Goal: Information Seeking & Learning: Learn about a topic

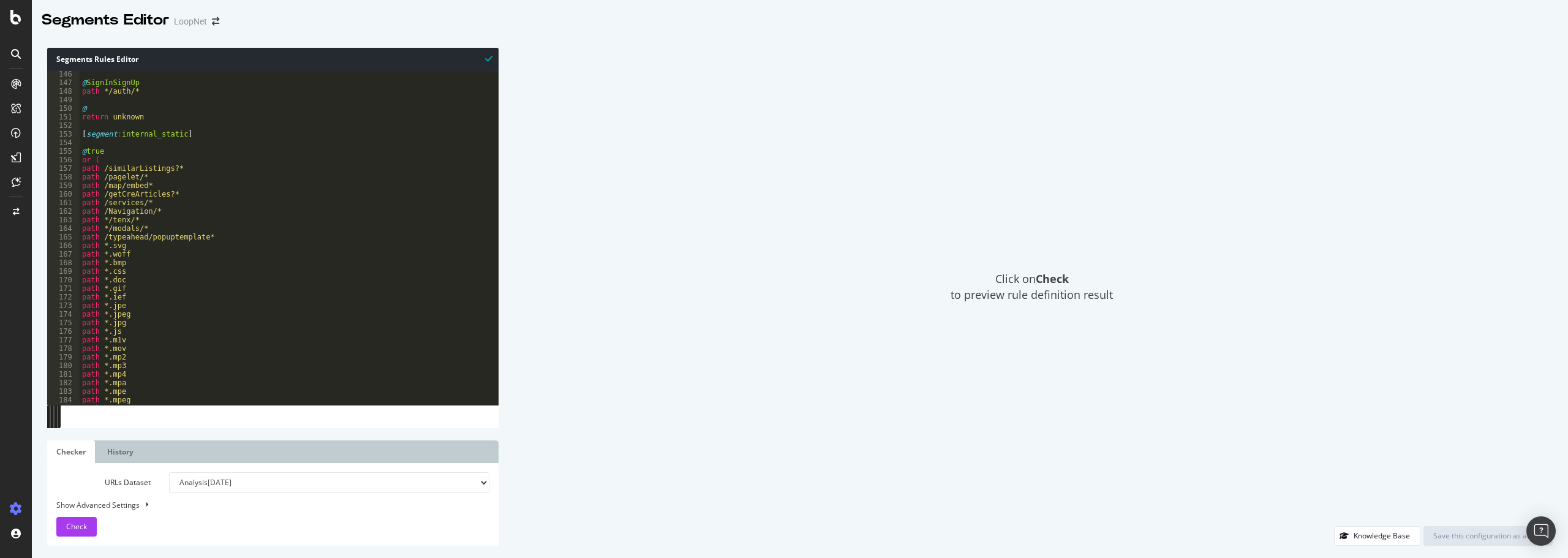
scroll to position [1244, 0]
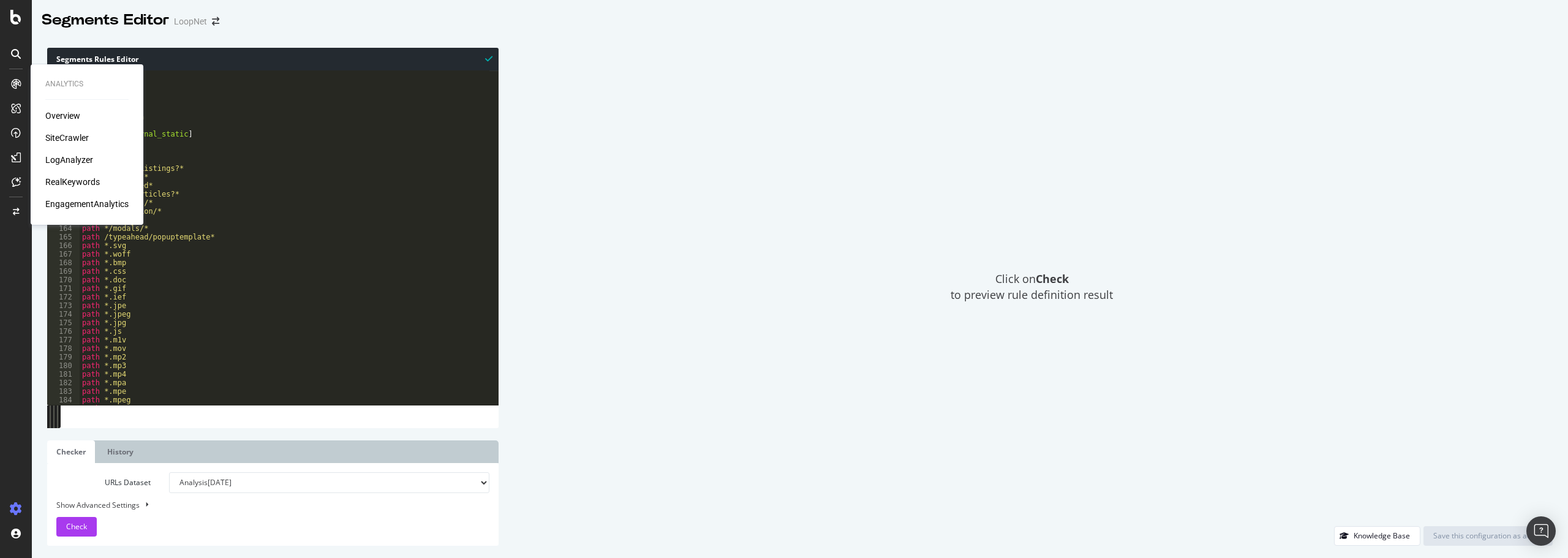
click at [71, 158] on div "LogAnalyzer" at bounding box center [69, 160] width 48 height 12
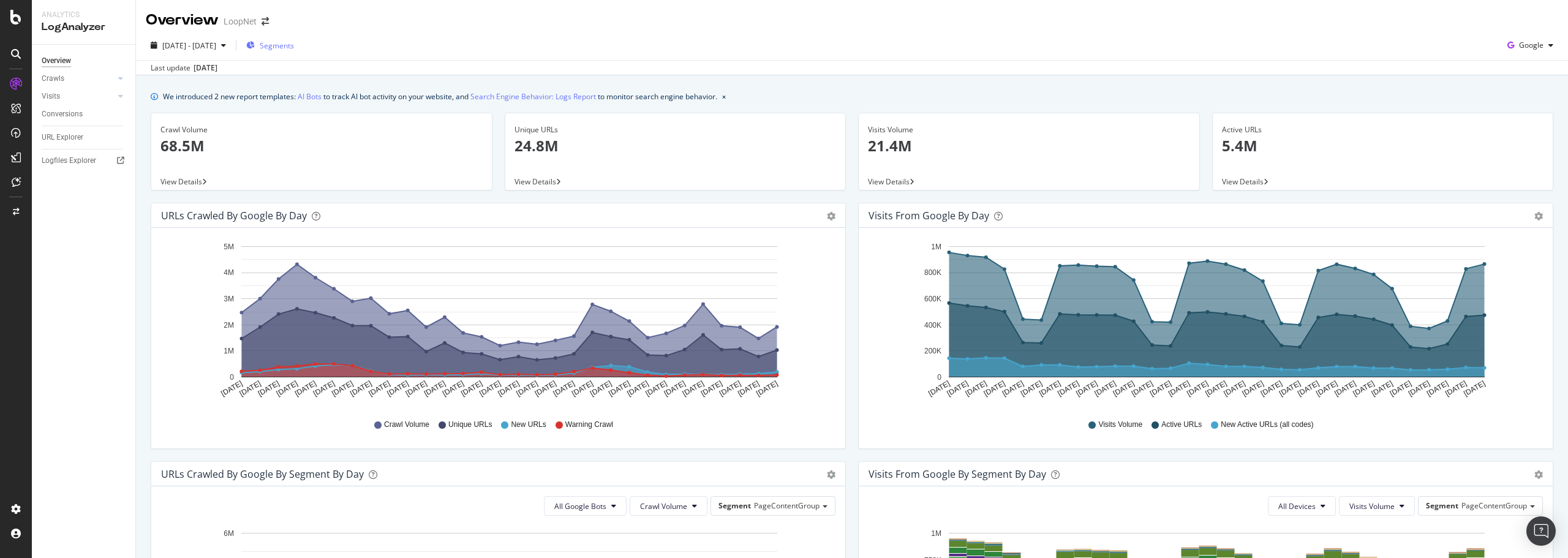
click at [294, 41] on span "Segments" at bounding box center [277, 46] width 34 height 10
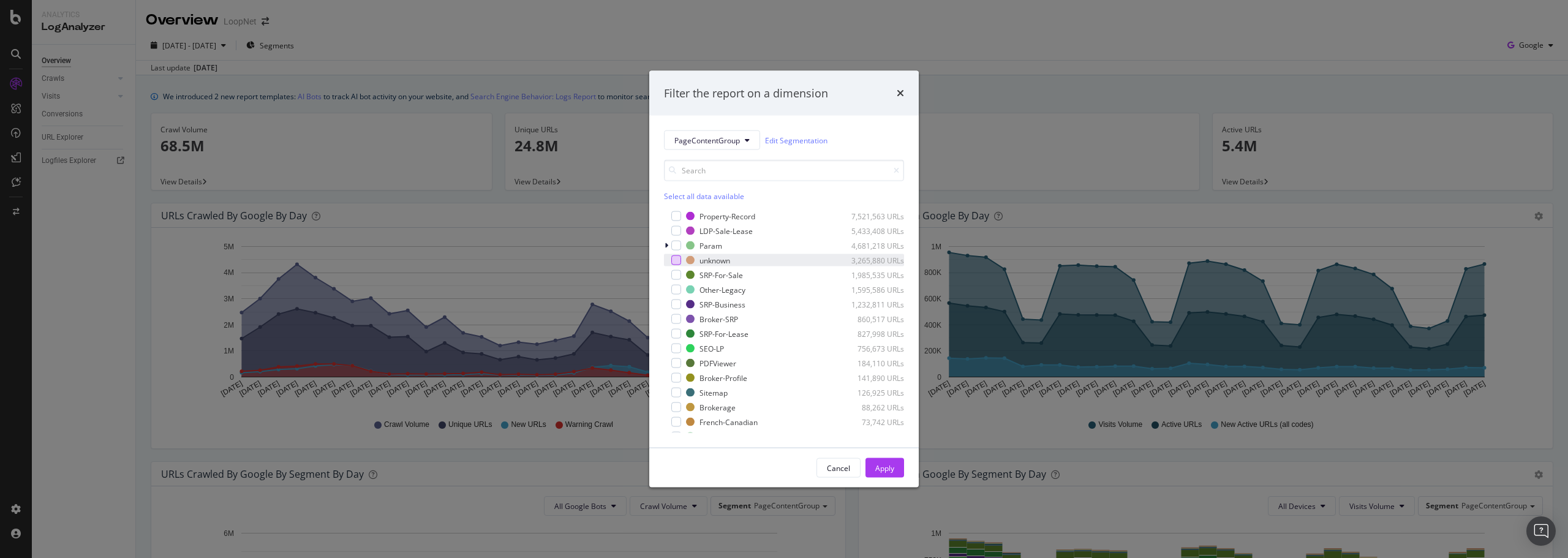
click at [673, 260] on div "modal" at bounding box center [676, 260] width 10 height 10
click at [881, 464] on div "Apply" at bounding box center [885, 468] width 19 height 10
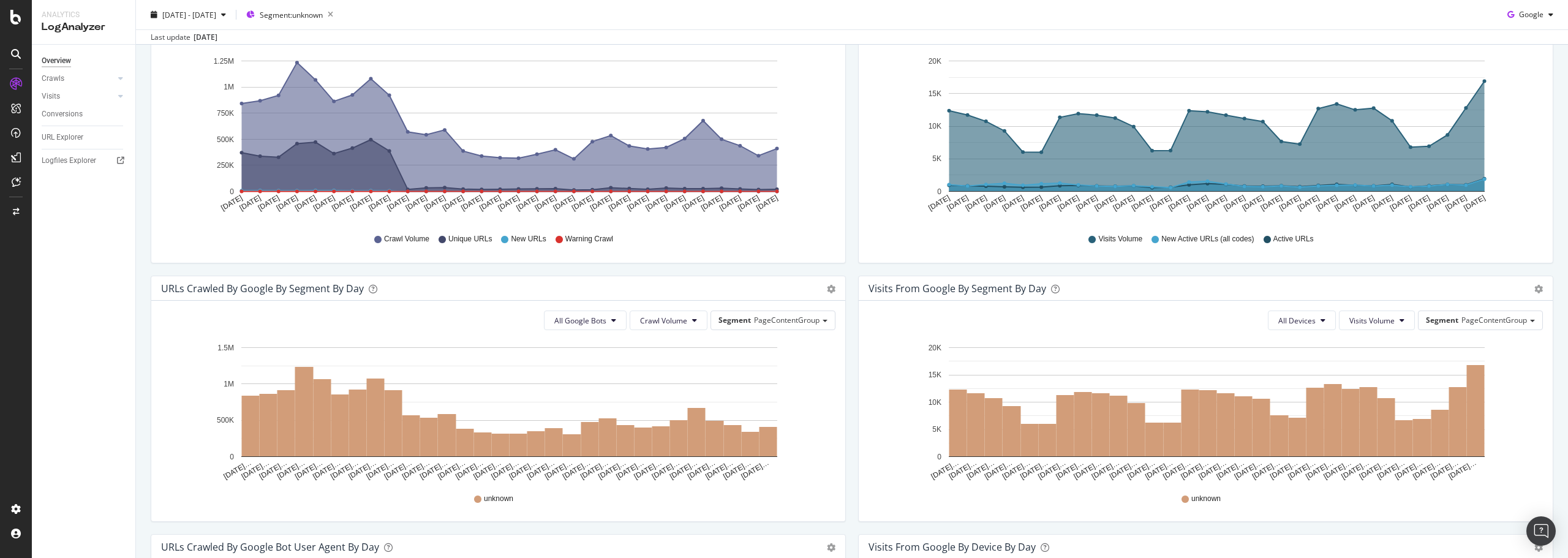
scroll to position [95, 0]
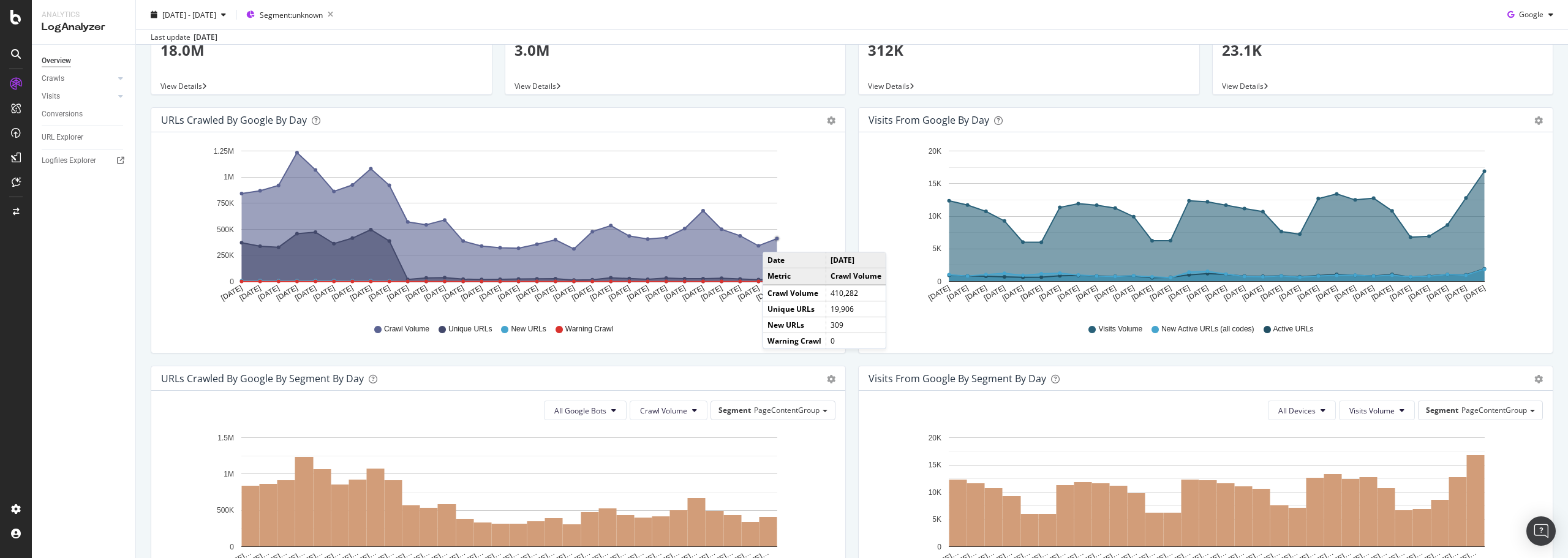
click at [775, 239] on circle "A chart." at bounding box center [777, 239] width 4 height 4
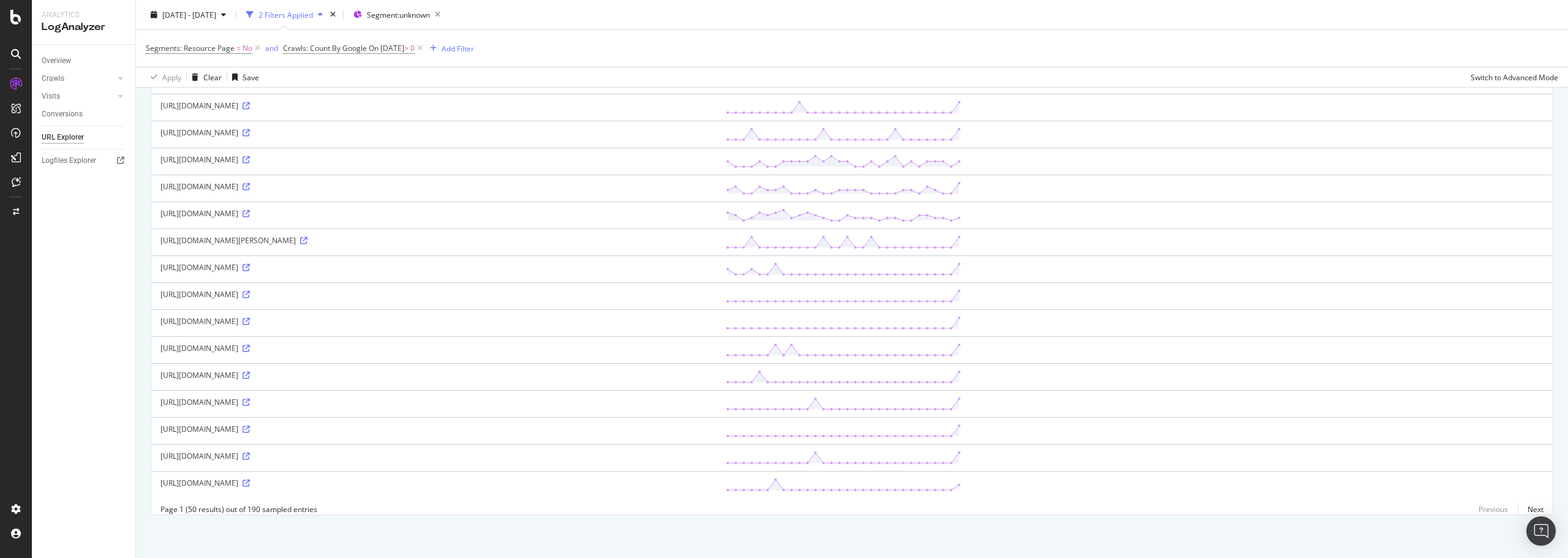
scroll to position [1079, 0]
drag, startPoint x: 364, startPoint y: 336, endPoint x: 160, endPoint y: 335, distance: 204.0
click at [160, 343] on div "https://www.loopnet.com/getCreArticles?listingId=13278491" at bounding box center [434, 348] width 547 height 10
copy div "https://www.loopnet.com/getCreArticles?listingId=13278491"
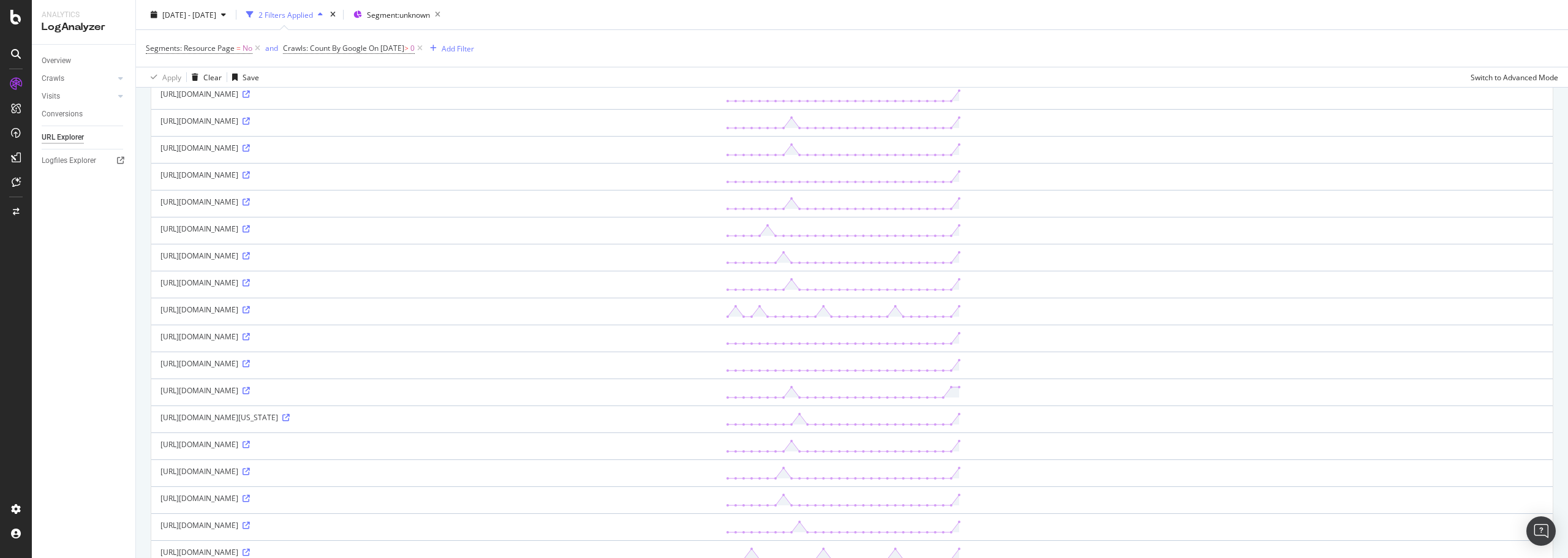
scroll to position [589, 0]
click at [250, 237] on icon at bounding box center [246, 237] width 8 height 8
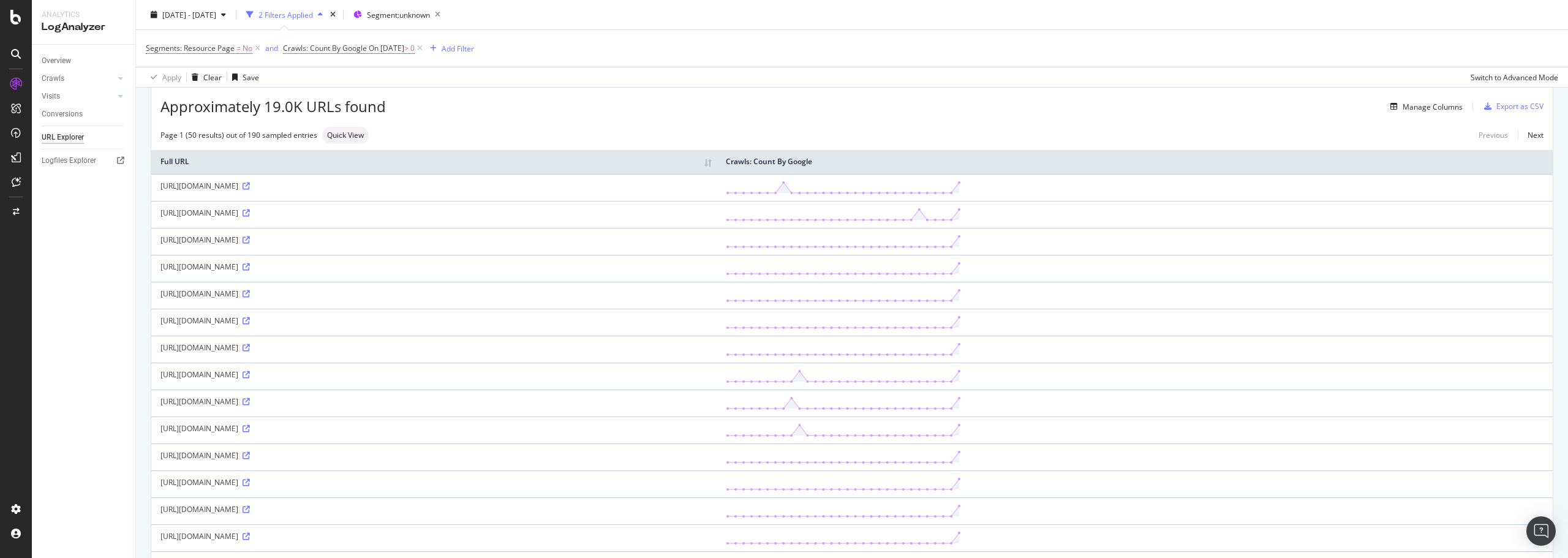
scroll to position [38, 0]
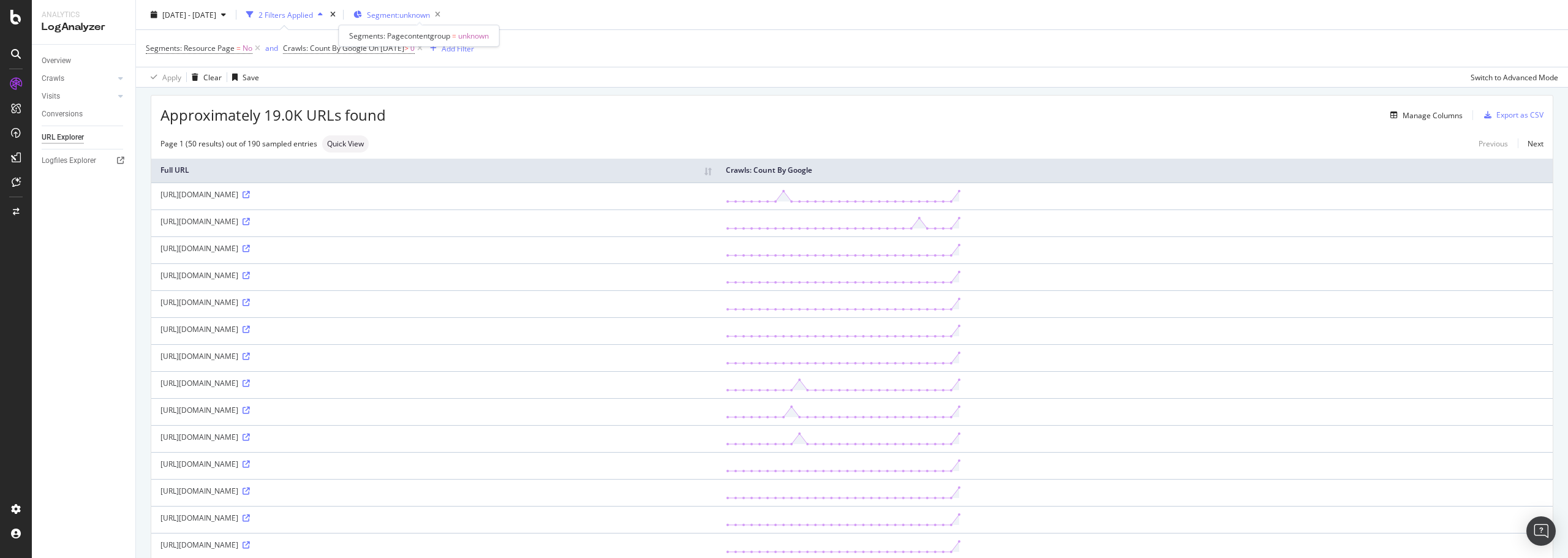
click at [424, 10] on span "Segment: unknown" at bounding box center [398, 14] width 63 height 10
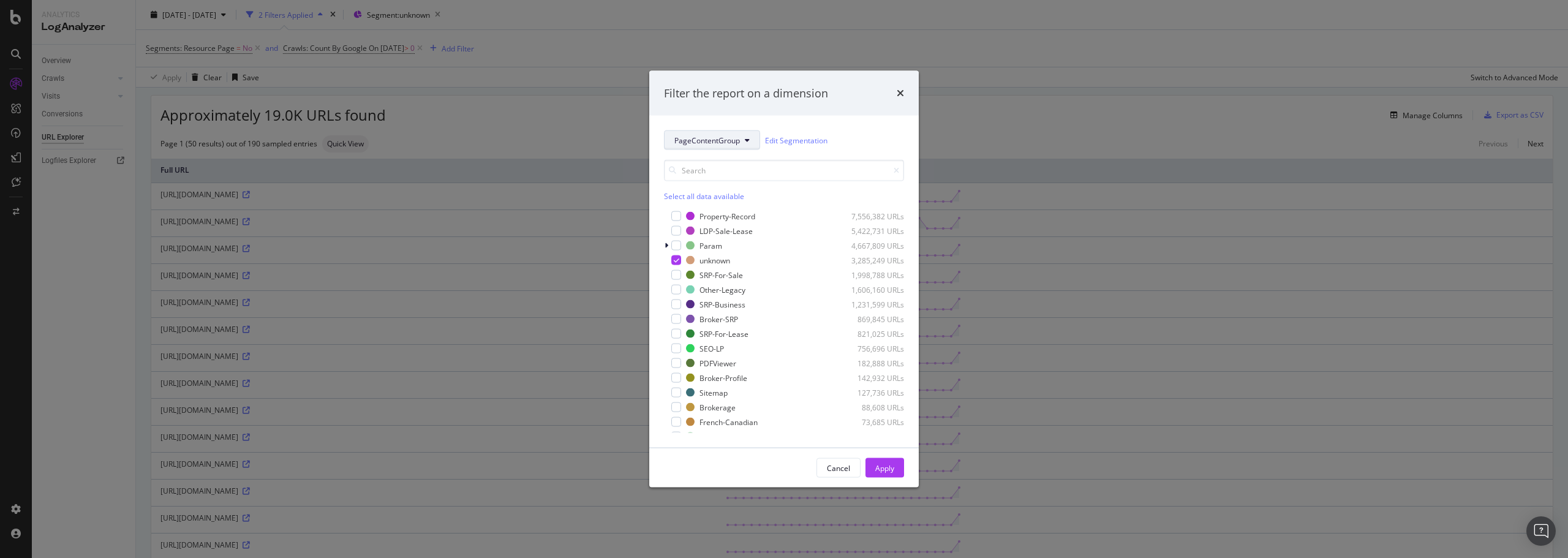
click at [719, 138] on span "PageContentGroup" at bounding box center [707, 140] width 66 height 10
click at [695, 227] on span "host" at bounding box center [709, 229] width 69 height 11
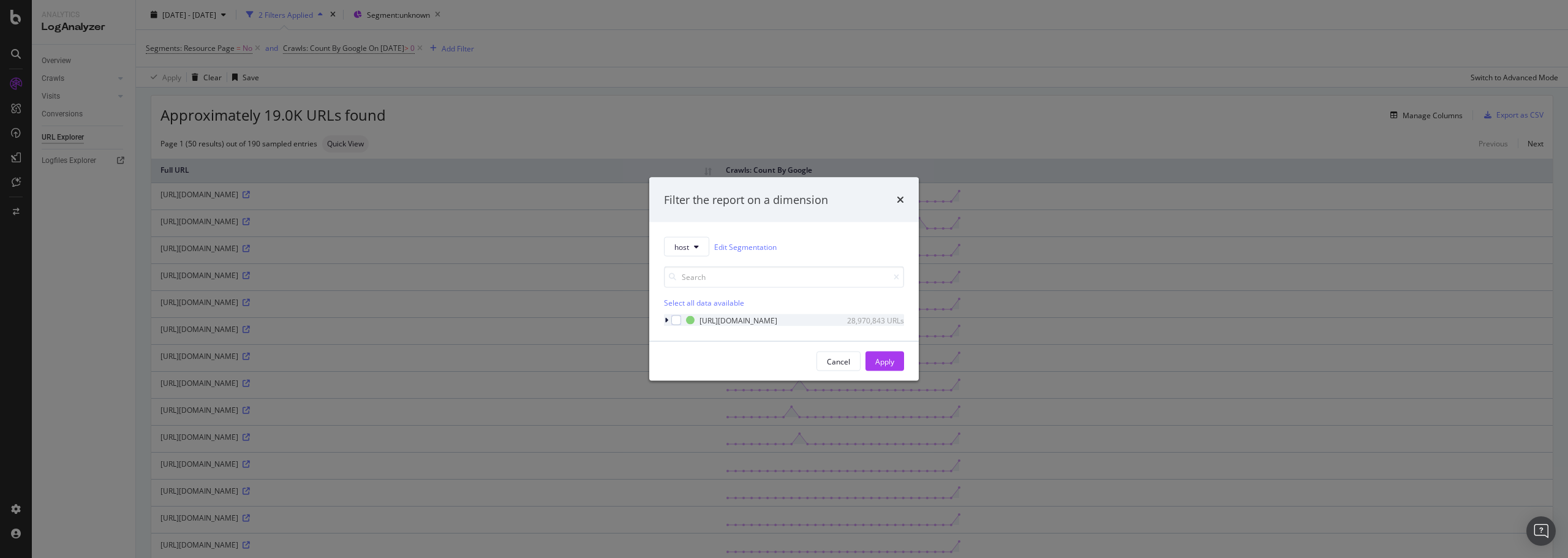
click at [666, 320] on icon "modal" at bounding box center [667, 321] width 4 height 8
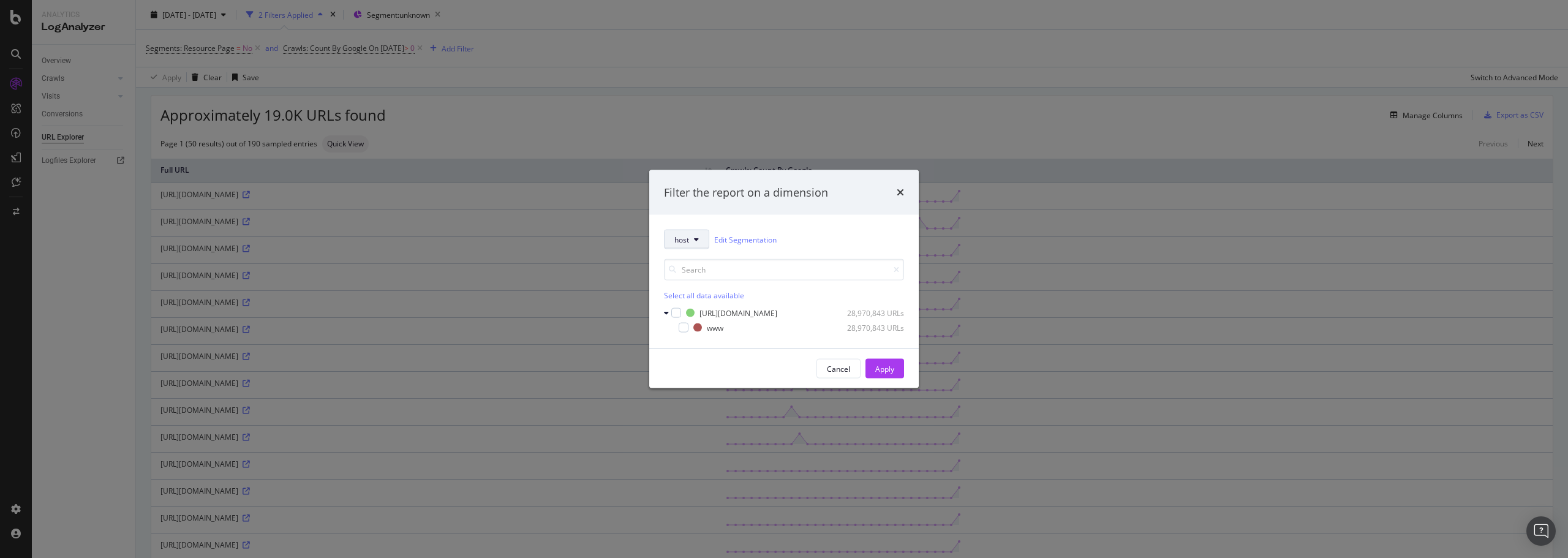
click at [684, 247] on button "host" at bounding box center [686, 239] width 45 height 20
click at [691, 286] on span "PageContentGroup" at bounding box center [707, 283] width 66 height 11
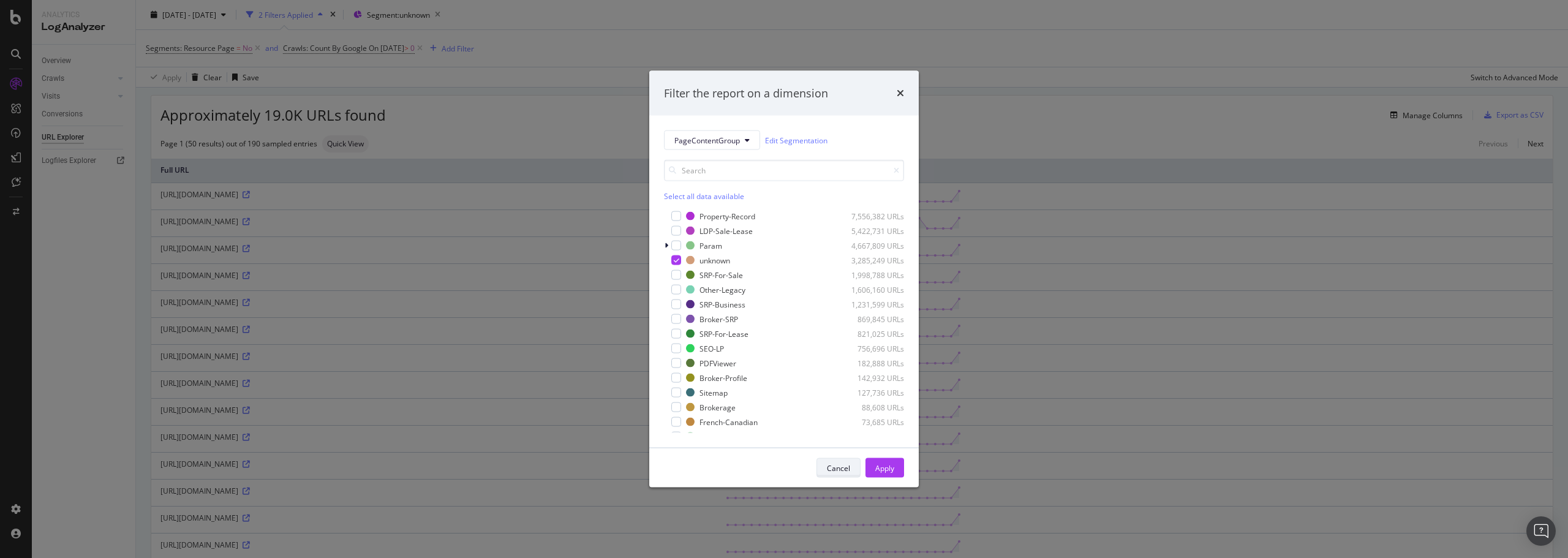
click at [831, 467] on div "Cancel" at bounding box center [838, 468] width 24 height 10
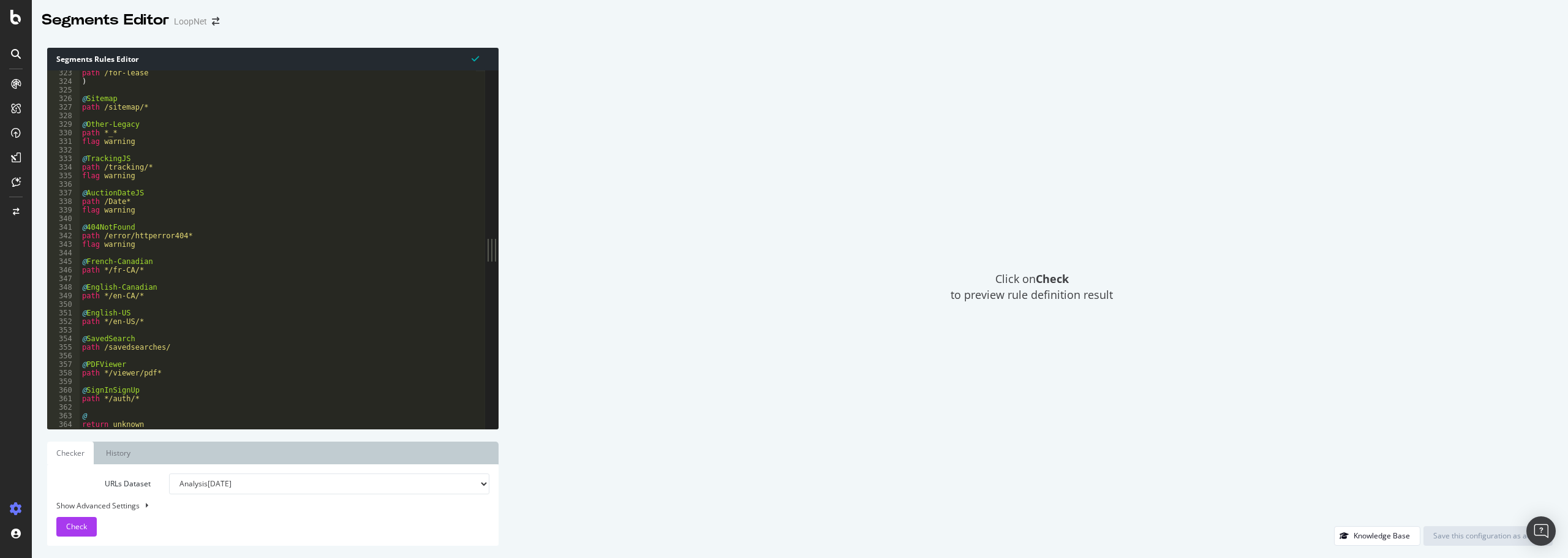
scroll to position [2763, 0]
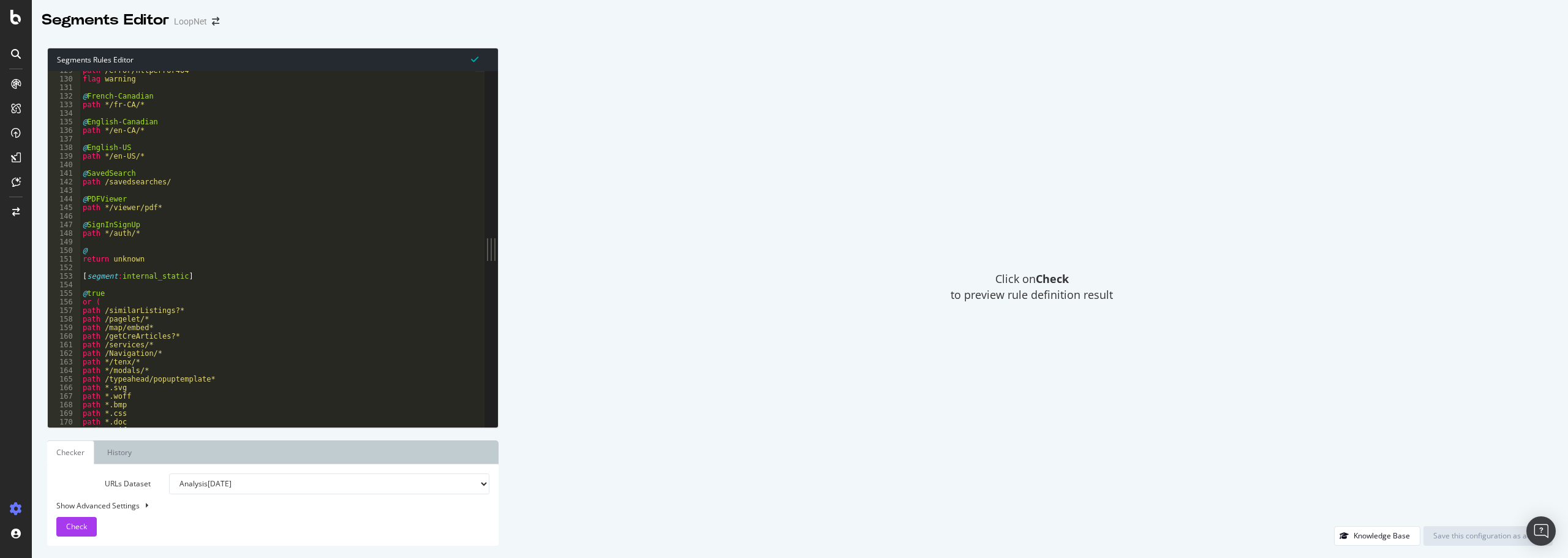
scroll to position [1103, 0]
type textarea "path /getCreArticles?*"
click at [154, 338] on div "path /error/httperror404* flag warning @ French-Canadian path */fr-CA/* @ Engli…" at bounding box center [278, 253] width 396 height 373
click at [250, 485] on select "Analysis 2025 Aug. 22nd Analysis 2025 Aug. 10th Analysis 2025 Aug. 3rd Analysis…" at bounding box center [329, 484] width 320 height 21
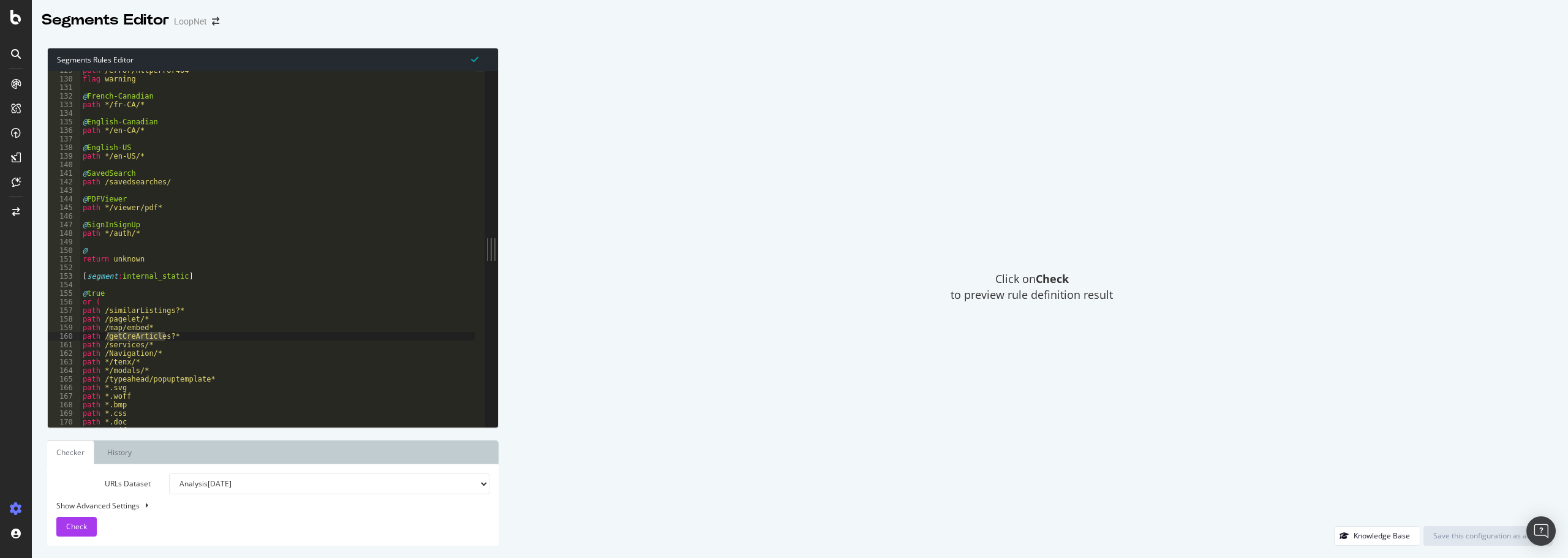
click at [250, 485] on select "Analysis 2025 Aug. 22nd Analysis 2025 Aug. 10th Analysis 2025 Aug. 3rd Analysis…" at bounding box center [329, 484] width 320 height 21
click at [111, 452] on link "History" at bounding box center [119, 452] width 44 height 24
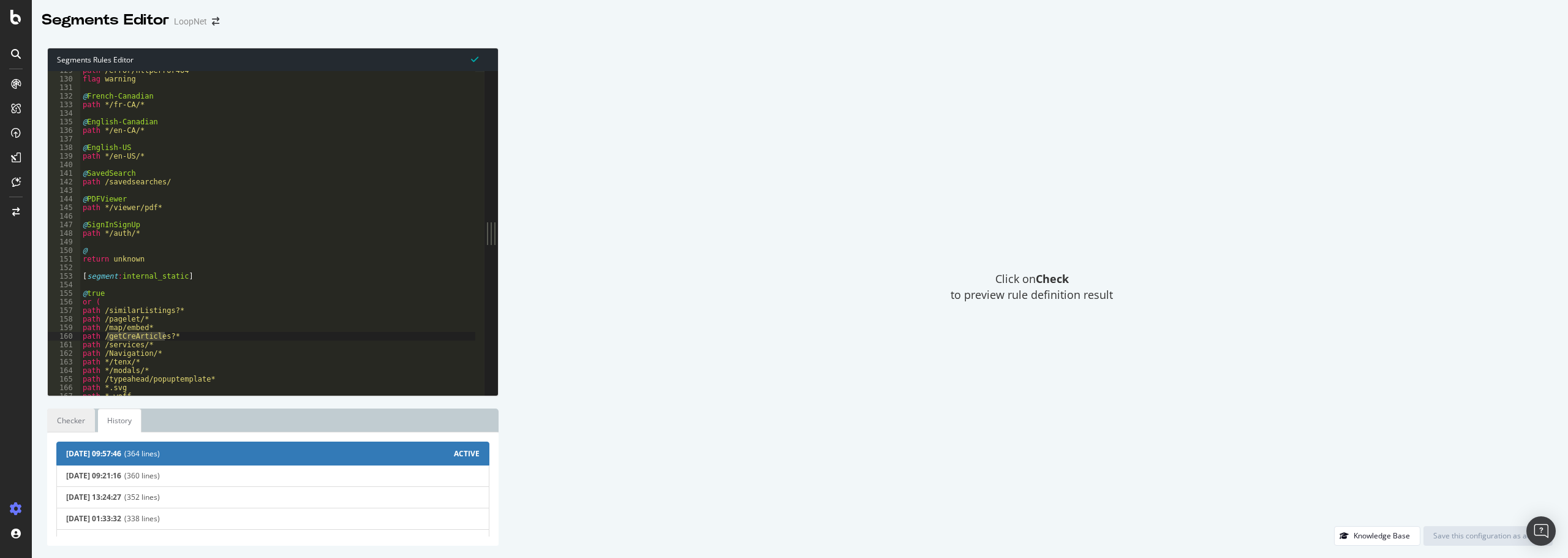
click at [69, 415] on link "Checker" at bounding box center [71, 421] width 48 height 24
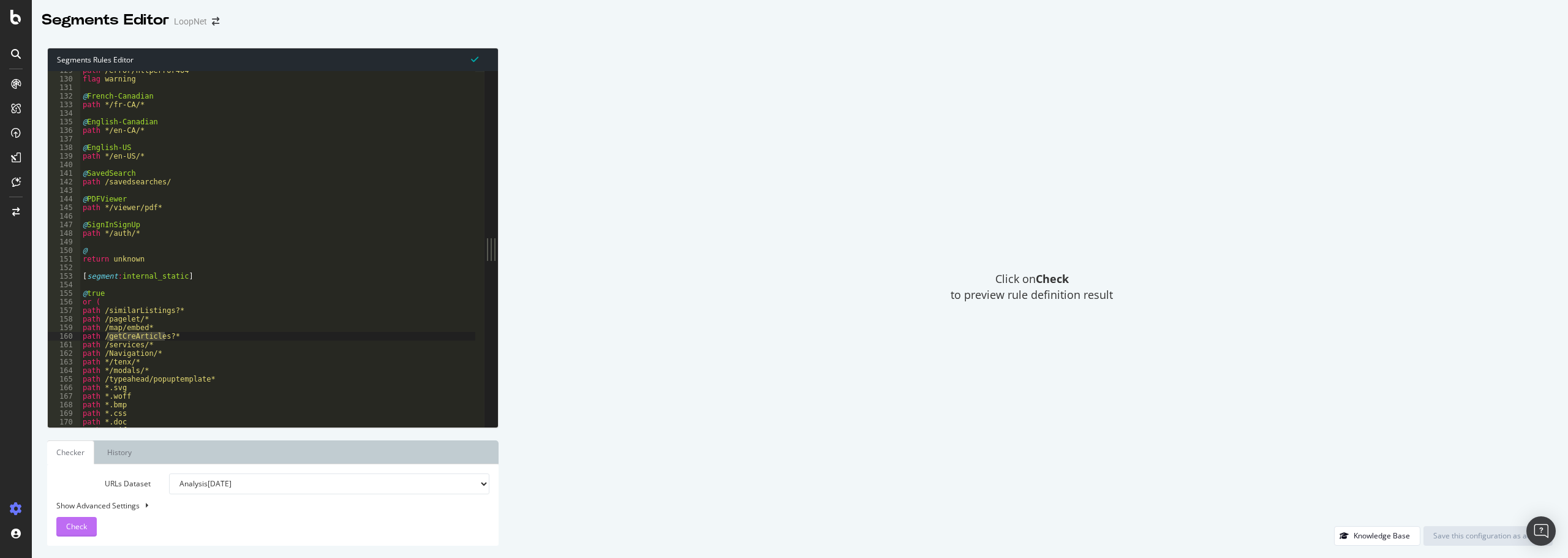
click at [78, 522] on span "Check" at bounding box center [76, 526] width 21 height 10
click at [122, 502] on div "Show Advanced Settings" at bounding box center [263, 506] width 433 height 10
select select "5000"
select select "100"
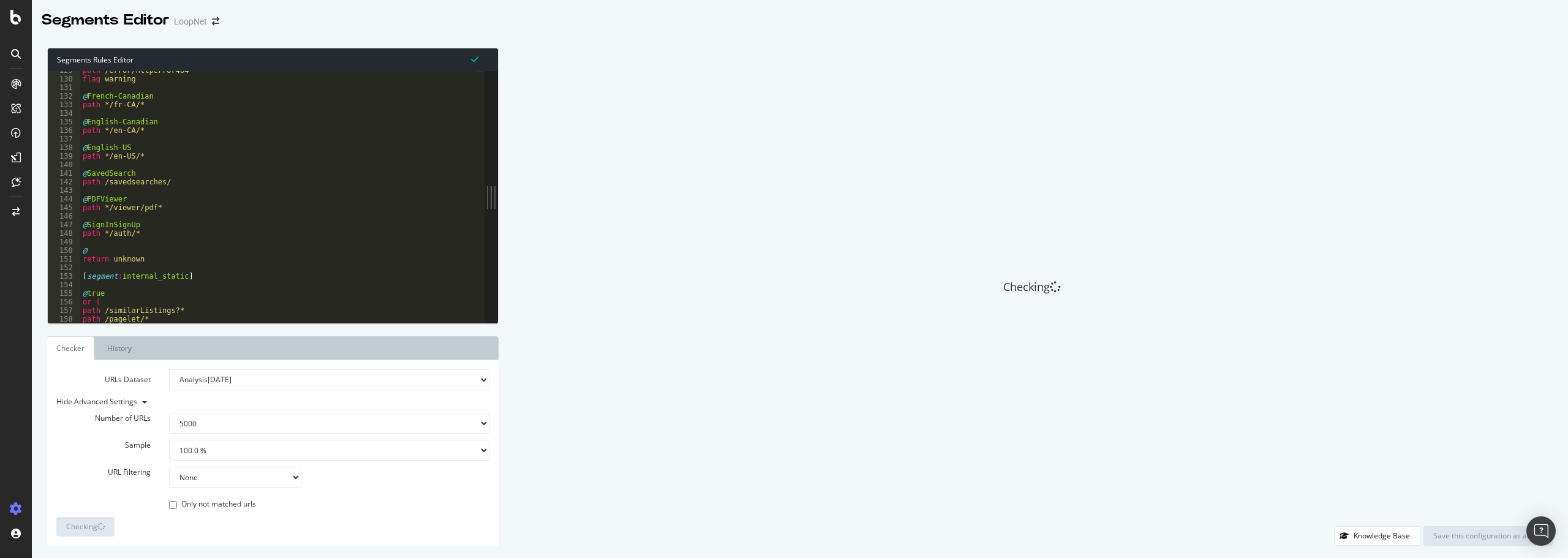
click at [254, 473] on select "None Equal to Not equal to Starts with Doesn't start with Ends with Doesn't end…" at bounding box center [235, 477] width 132 height 21
click at [271, 478] on select "None Equal to Not equal to Starts with Doesn't start with Ends with Doesn't end…" at bounding box center [235, 477] width 132 height 21
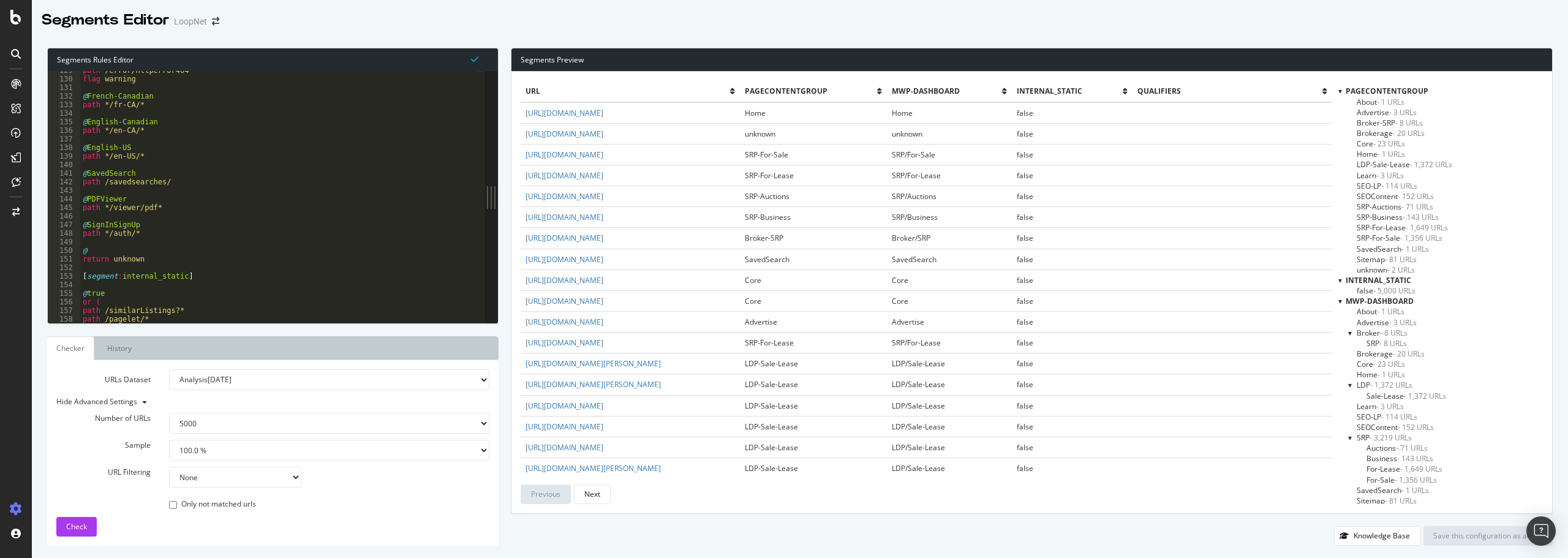
click at [1382, 268] on span "unknown - 2 URLs" at bounding box center [1385, 270] width 58 height 10
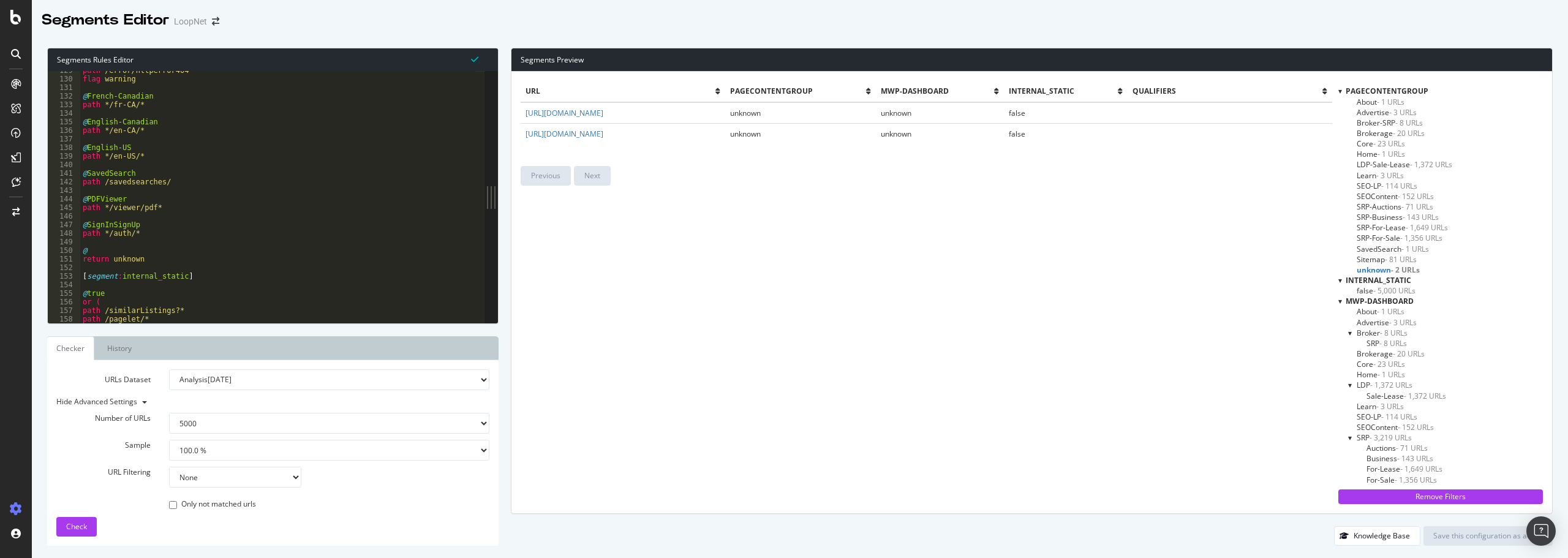
click at [207, 480] on select "None Equal to Not equal to Starts with Doesn't start with Ends with Doesn't end…" at bounding box center [235, 477] width 132 height 21
select select "contains"
click at [169, 467] on select "None Equal to Not equal to Starts with Doesn't start with Ends with Doesn't end…" at bounding box center [235, 477] width 132 height 21
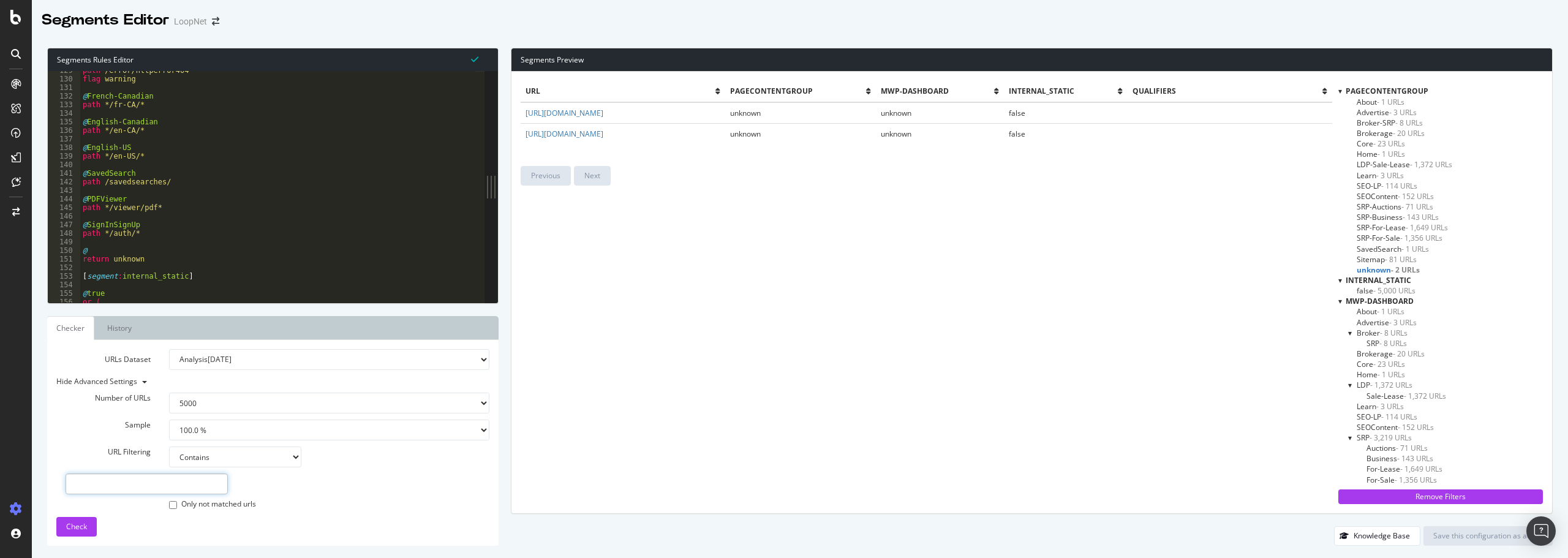
click at [182, 484] on input "text" at bounding box center [146, 484] width 162 height 21
paste input "https://www.loopnet.com/getCreArticles?listingId=13278491"
drag, startPoint x: 86, startPoint y: 484, endPoint x: -26, endPoint y: 485, distance: 112.0
click at [0, 485] on html "Segments Editor LoopNet Segments Rules Editor path /getCreArticles?* 129 130 13…" at bounding box center [784, 279] width 1568 height 558
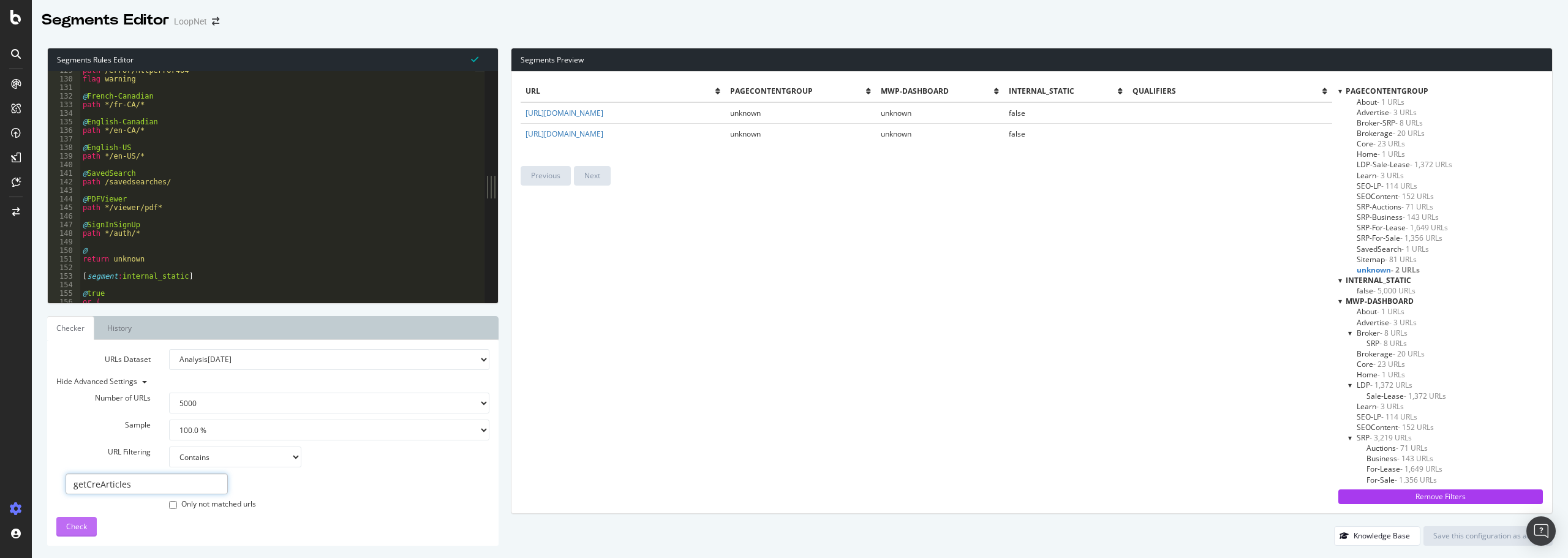
type input "getCreArticles"
click at [83, 521] on span "Check" at bounding box center [76, 526] width 21 height 10
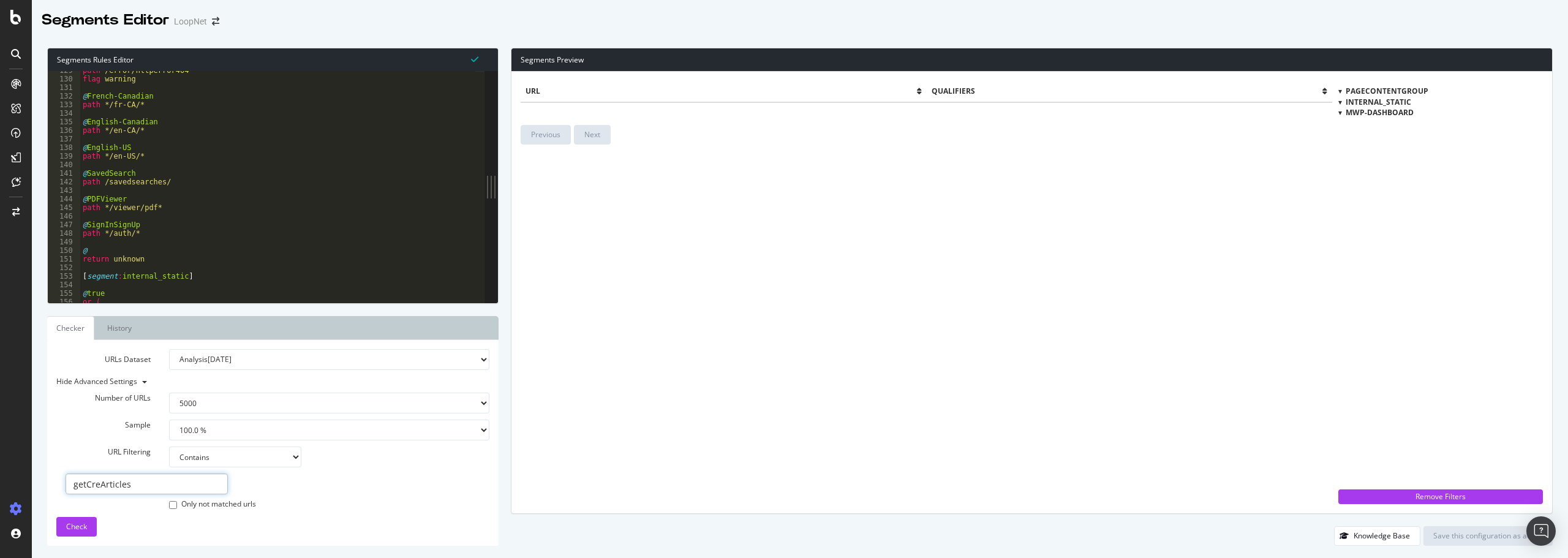
click at [135, 482] on input "getCreArticles" at bounding box center [146, 484] width 162 height 21
drag, startPoint x: 174, startPoint y: 485, endPoint x: 53, endPoint y: 480, distance: 121.1
click at [57, 480] on div "Number of URLs 100 500 1000 5000 Sample 1.0 % 10.0 % 20.0 % 50.0 % 100.0 % URL …" at bounding box center [273, 443] width 433 height 135
click at [221, 407] on select "100 500 1000 5000" at bounding box center [329, 403] width 320 height 21
click at [221, 407] on select "100 500 1000 5000" at bounding box center [329, 403] width 320 height 21
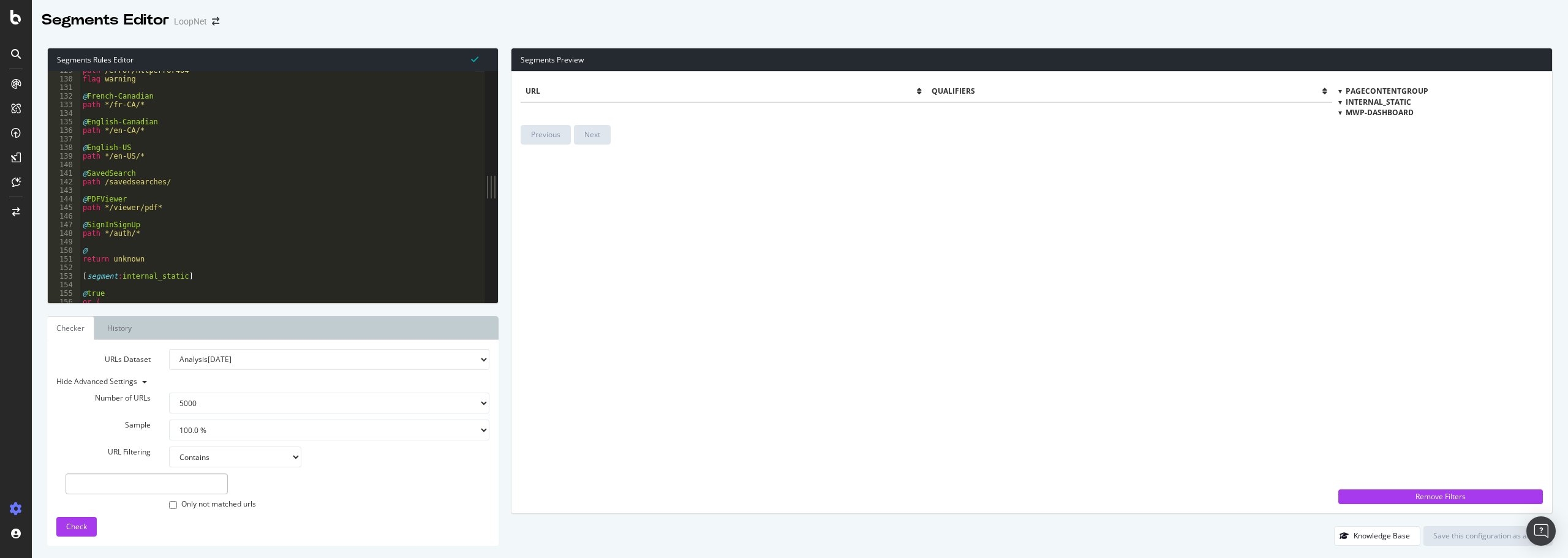
click at [218, 434] on select "1.0 % 10.0 % 20.0 % 50.0 % 100.0 %" at bounding box center [329, 429] width 320 height 21
select select "10"
click at [169, 419] on select "1.0 % 10.0 % 20.0 % 50.0 % 100.0 %" at bounding box center [329, 429] width 320 height 21
click at [78, 530] on span "Check" at bounding box center [76, 526] width 21 height 10
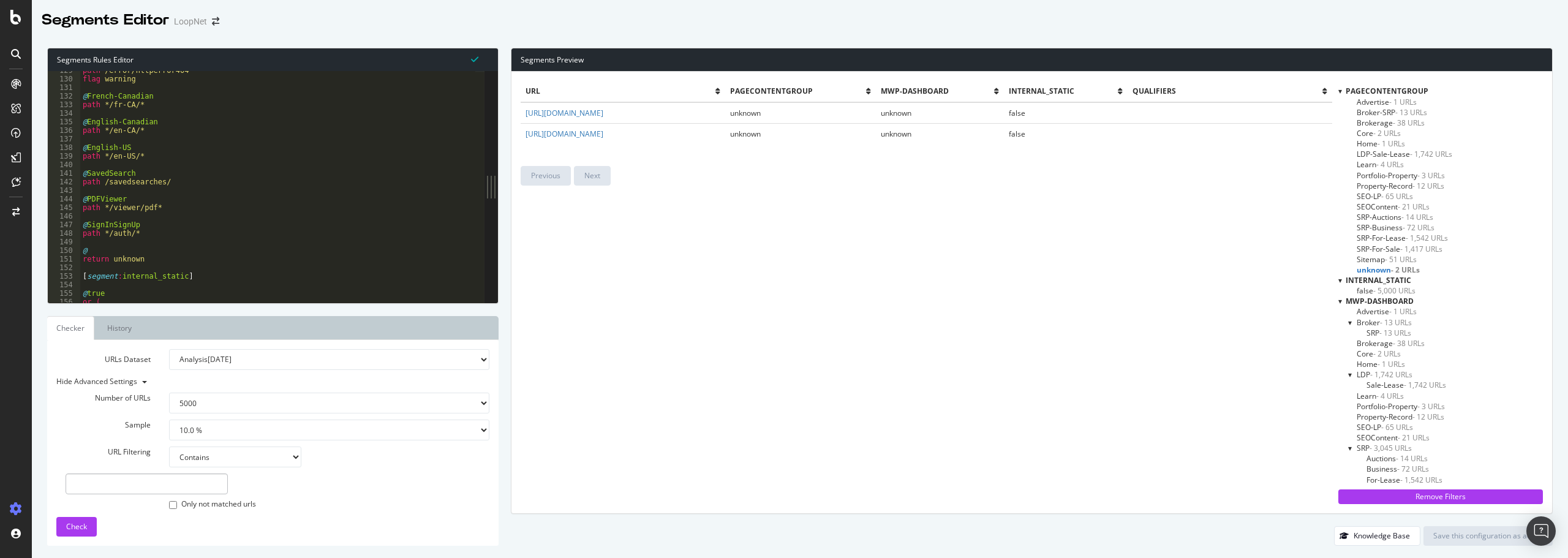
scroll to position [33, 0]
click at [1374, 474] on span "unknown - 2 URLs" at bounding box center [1385, 478] width 58 height 10
click at [1391, 291] on span "- 5,000 URLs" at bounding box center [1394, 291] width 42 height 10
click at [1393, 291] on span "- 5,000 URLs" at bounding box center [1396, 291] width 43 height 10
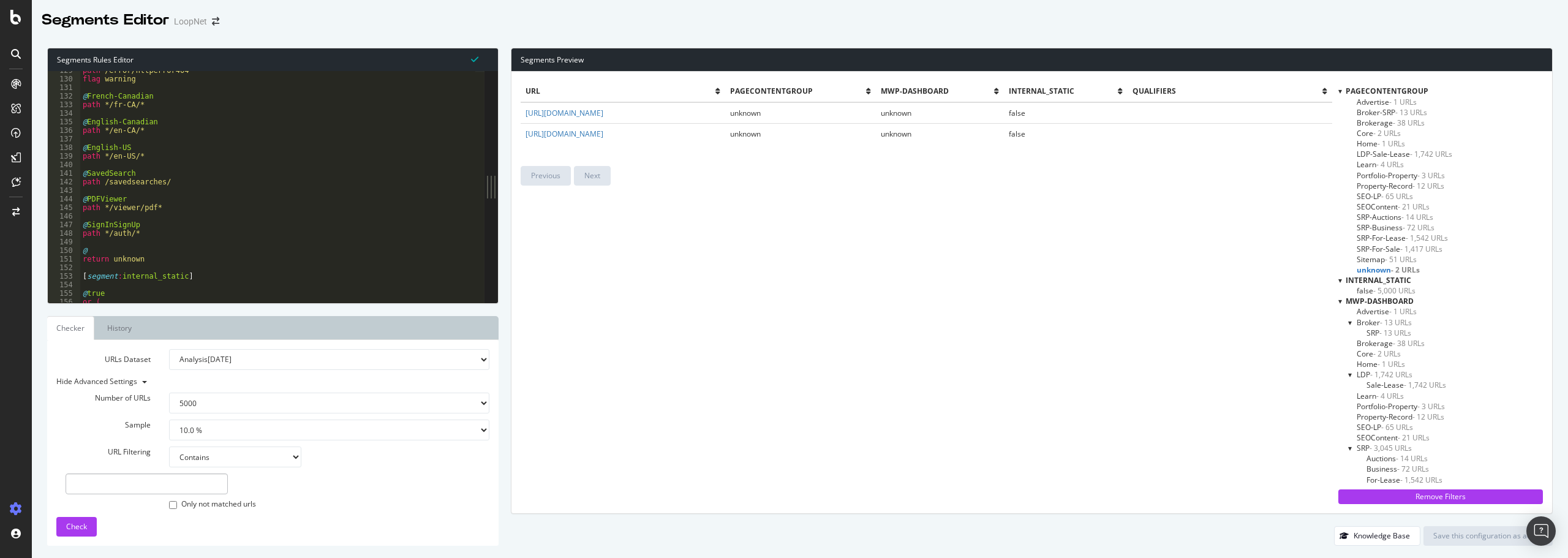
click at [1393, 291] on span "- 5,000 URLs" at bounding box center [1394, 291] width 42 height 10
click at [183, 228] on div "path /savedsearches/ @ PDFViewer path */viewer/pdf* @ SignInSignUp path */auth/…" at bounding box center [277, 192] width 395 height 249
drag, startPoint x: 181, startPoint y: 223, endPoint x: 104, endPoint y: 227, distance: 77.1
click at [104, 227] on div "path /savedsearches/ @ PDFViewer path */viewer/pdf* @ SignInSignUp path */auth/…" at bounding box center [277, 192] width 395 height 249
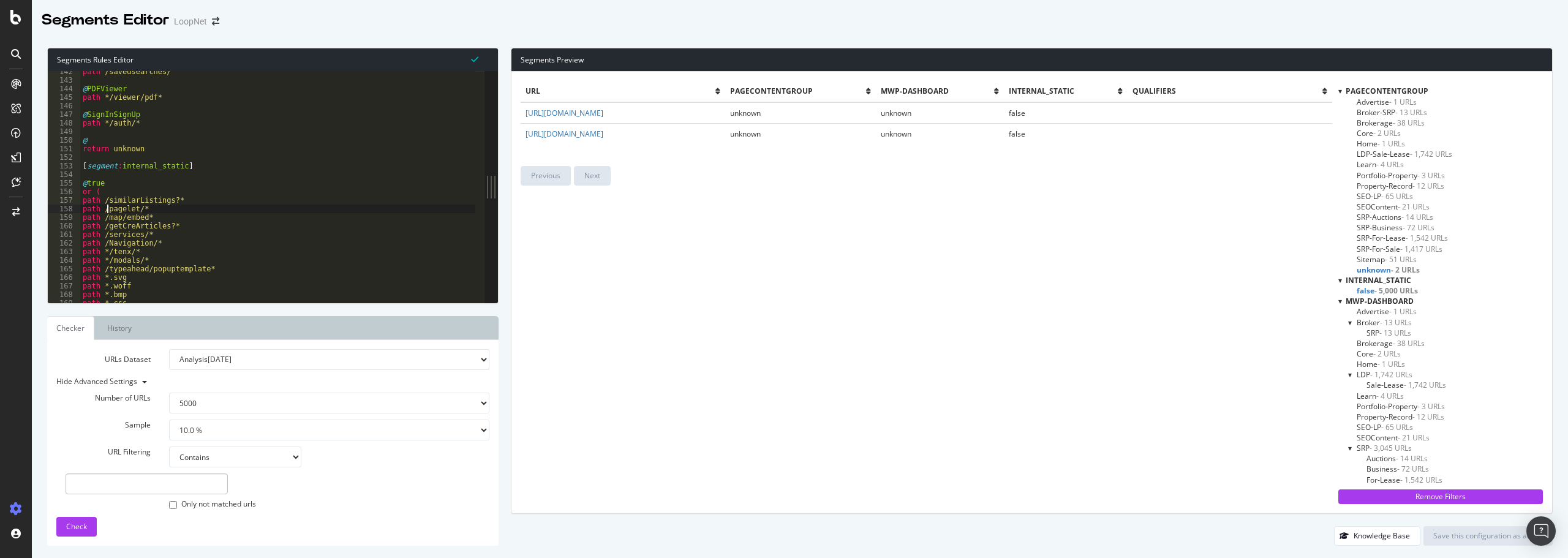
click at [106, 209] on div "path /savedsearches/ @ PDFViewer path */viewer/pdf* @ SignInSignUp path */auth/…" at bounding box center [277, 192] width 395 height 249
click at [171, 199] on div "path /savedsearches/ @ PDFViewer path */viewer/pdf* @ SignInSignUp path */auth/…" at bounding box center [277, 192] width 395 height 249
click at [144, 199] on div "path /savedsearches/ @ PDFViewer path */viewer/pdf* @ SignInSignUp path */auth/…" at bounding box center [277, 192] width 395 height 249
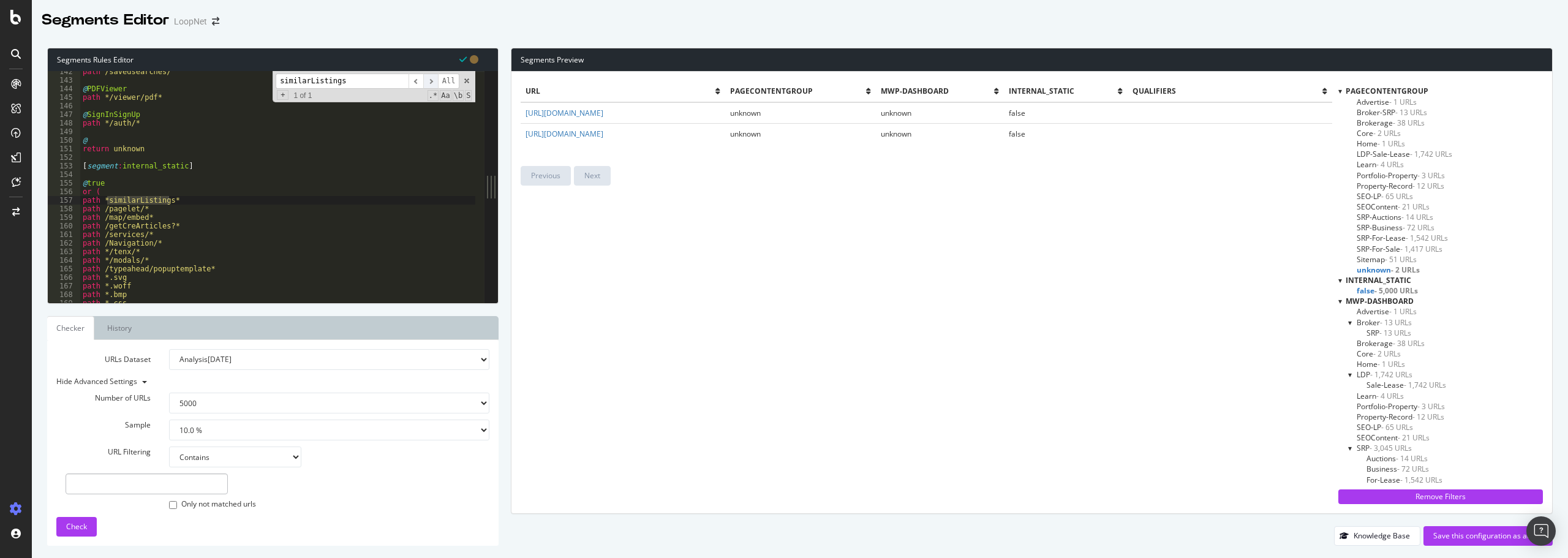
click at [434, 81] on span "​" at bounding box center [430, 81] width 15 height 15
click at [217, 190] on div "path /savedsearches/ @ PDFViewer path */viewer/pdf* @ SignInSignUp path */auth/…" at bounding box center [277, 192] width 395 height 249
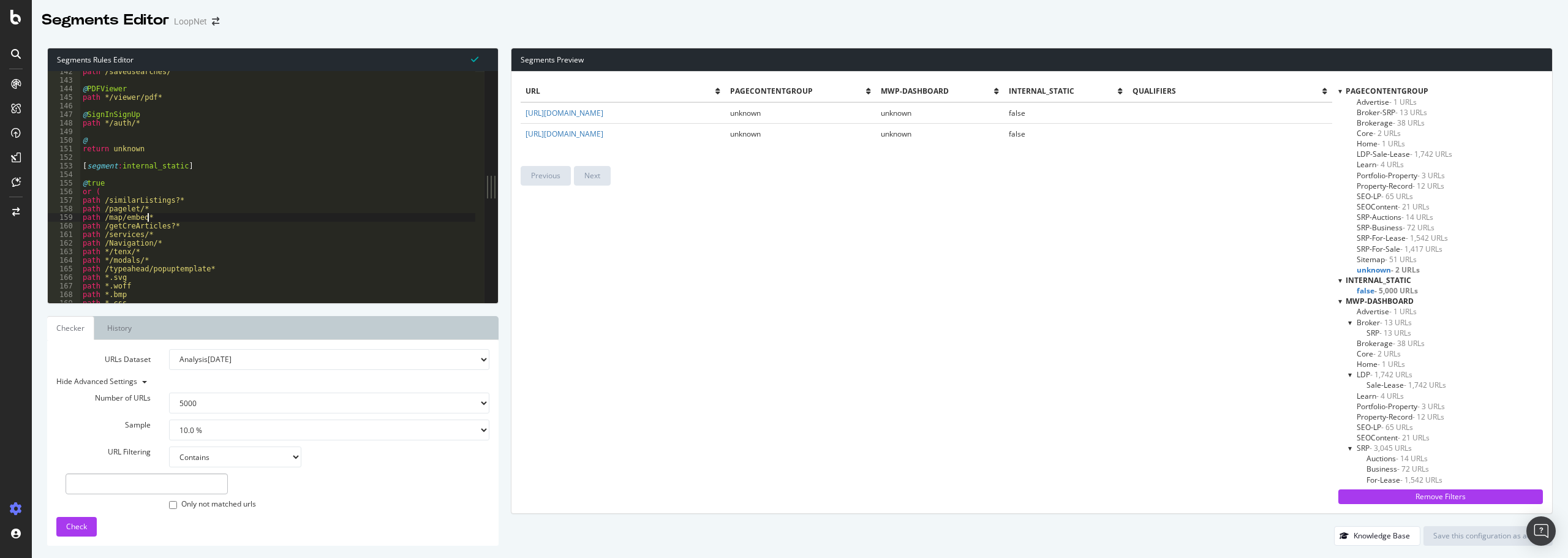
click at [189, 221] on div "path /savedsearches/ @ PDFViewer path */viewer/pdf* @ SignInSignUp path */auth/…" at bounding box center [277, 192] width 395 height 249
click at [189, 227] on div "path /savedsearches/ @ PDFViewer path */viewer/pdf* @ SignInSignUp path */auth/…" at bounding box center [277, 192] width 395 height 249
click at [167, 227] on div "path /savedsearches/ @ PDFViewer path */viewer/pdf* @ SignInSignUp path */auth/…" at bounding box center [277, 192] width 395 height 249
type textarea "path *getCreArticles*"
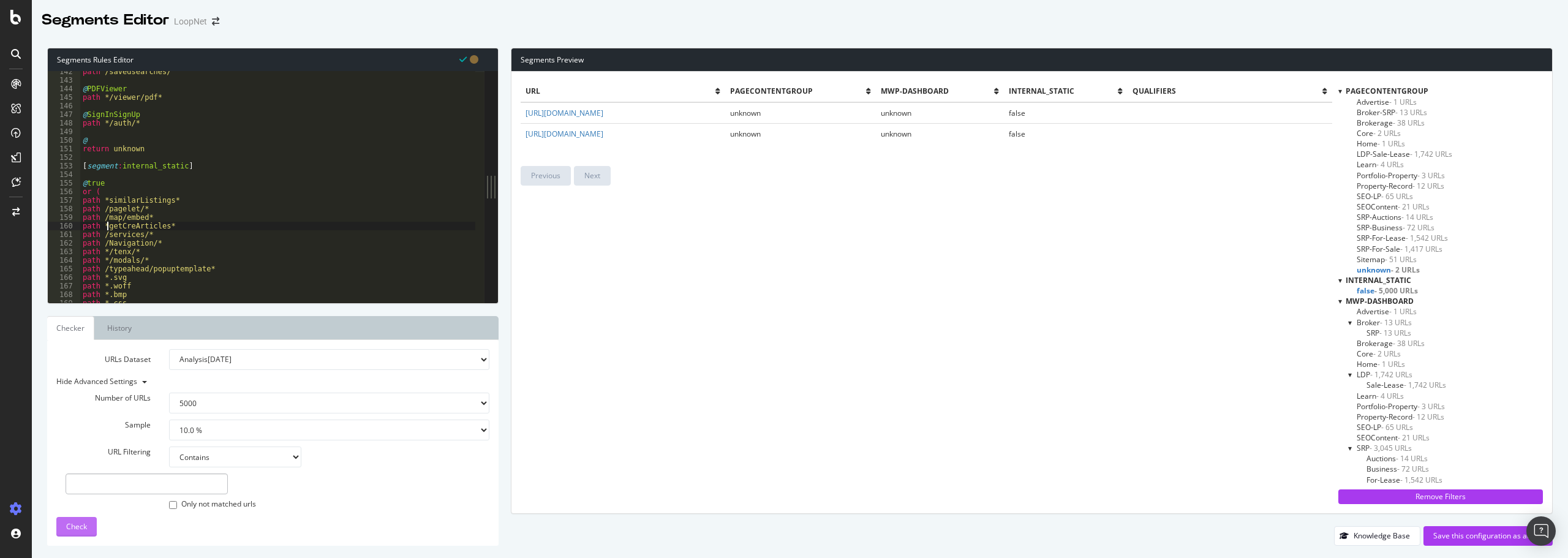
click at [80, 521] on span "Check" at bounding box center [76, 526] width 21 height 10
click at [1375, 268] on span "unknown - 2 URLs" at bounding box center [1387, 270] width 63 height 10
click at [1375, 268] on span "unknown - 2 URLs" at bounding box center [1385, 270] width 58 height 10
click at [231, 431] on select "1.0 % 10.0 % 20.0 % 50.0 % 100.0 %" at bounding box center [329, 429] width 320 height 21
click at [169, 419] on select "1.0 % 10.0 % 20.0 % 50.0 % 100.0 %" at bounding box center [329, 429] width 320 height 21
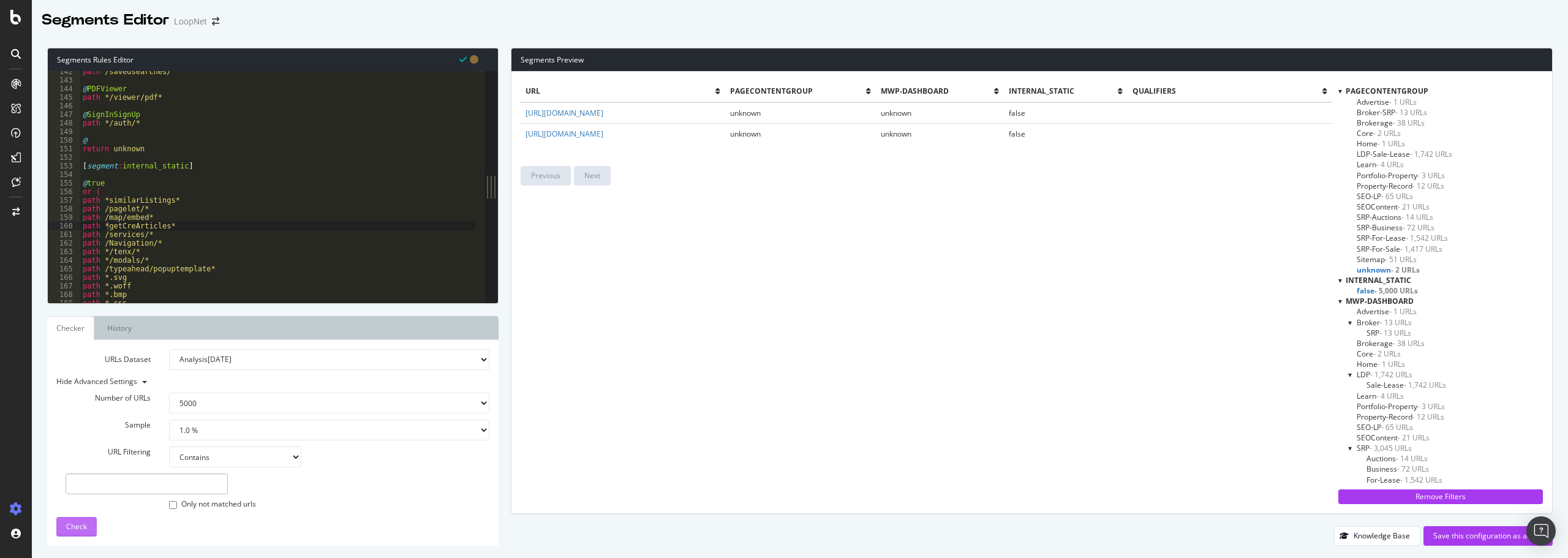
click at [83, 526] on span "Check" at bounding box center [76, 526] width 21 height 10
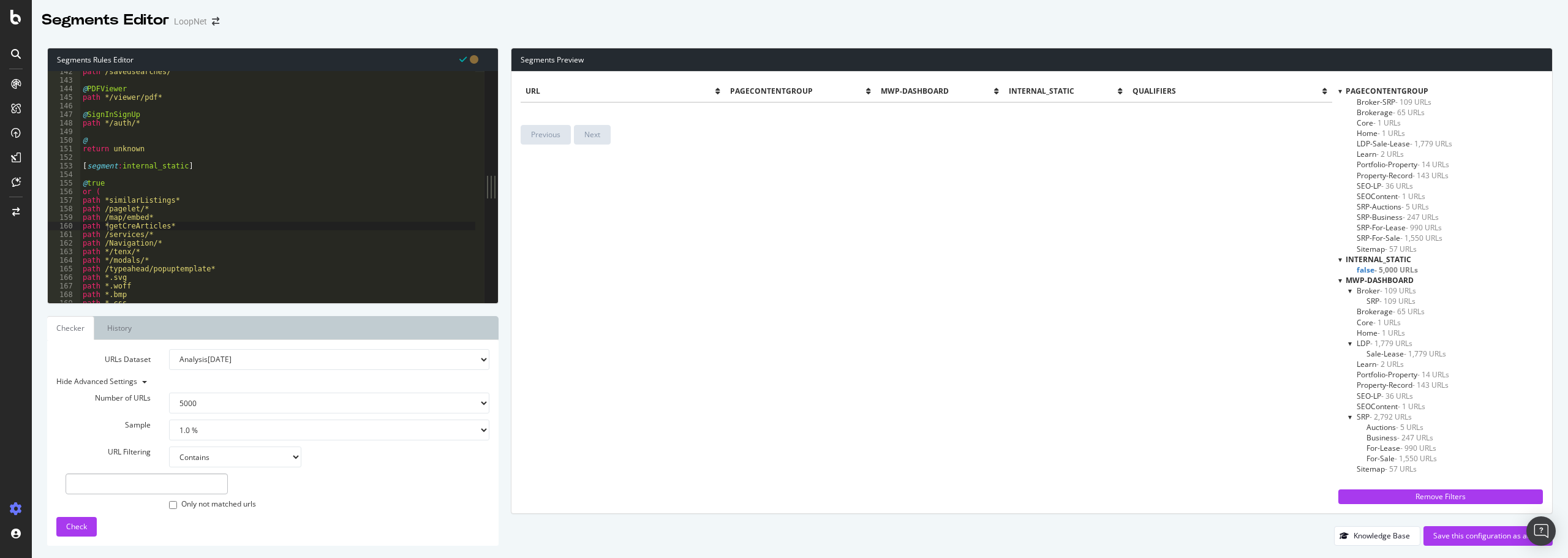
click at [232, 435] on select "1.0 % 10.0 % 20.0 % 50.0 % 100.0 %" at bounding box center [329, 429] width 320 height 21
select select "20"
click at [169, 419] on select "1.0 % 10.0 % 20.0 % 50.0 % 100.0 %" at bounding box center [329, 429] width 320 height 21
click at [85, 522] on span "Check" at bounding box center [76, 526] width 21 height 10
click at [1373, 271] on span "unknown - 1 URLs" at bounding box center [1387, 270] width 63 height 10
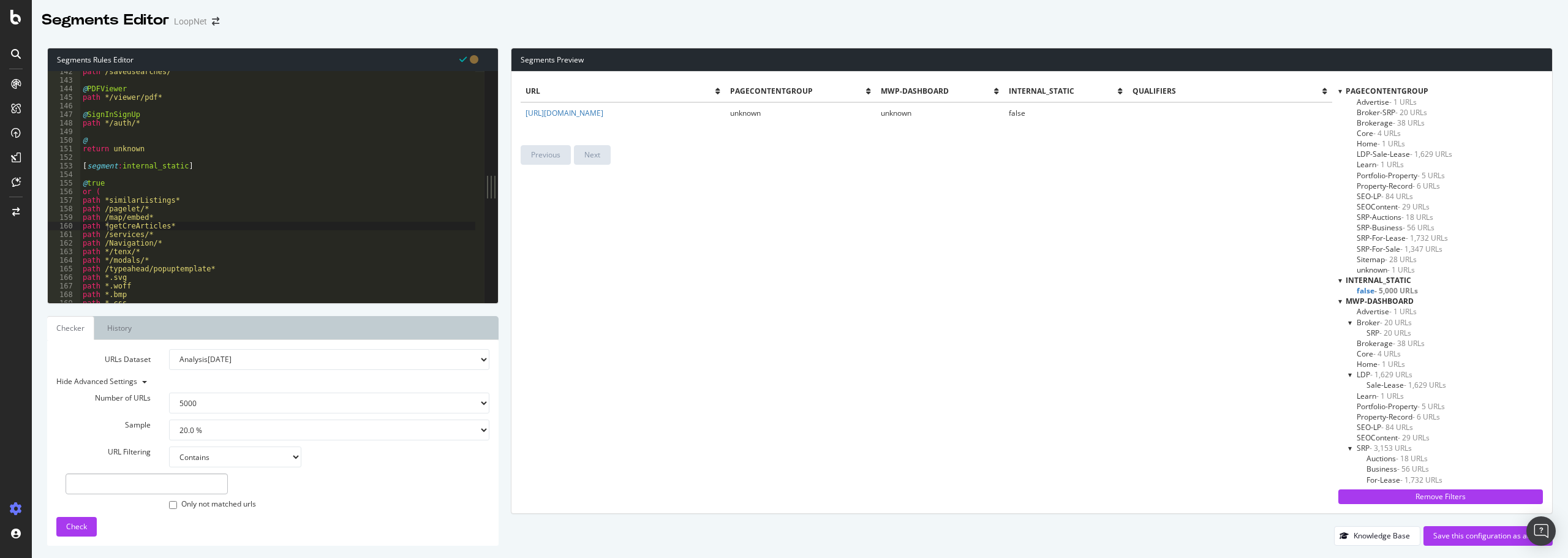
click at [1365, 291] on span "false - 5,000 URLs" at bounding box center [1387, 291] width 61 height 10
click at [1365, 291] on span "false - 5,000 URLs" at bounding box center [1385, 291] width 59 height 10
click at [1384, 291] on span "- 5,000 URLs" at bounding box center [1396, 291] width 43 height 10
click at [1384, 291] on span "- 5,000 URLs" at bounding box center [1394, 291] width 42 height 10
drag, startPoint x: 183, startPoint y: 227, endPoint x: 69, endPoint y: 197, distance: 117.9
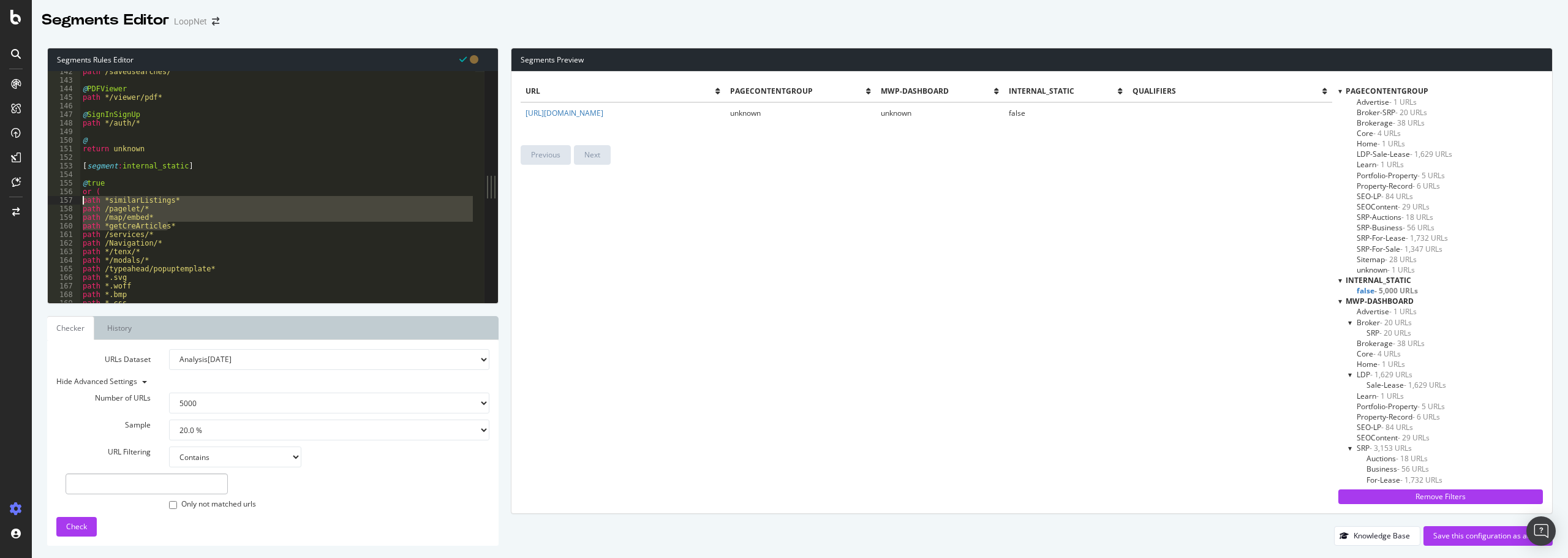
click at [69, 197] on div "path *getCreArticles* 142 143 144 145 146 147 148 149 150 151 152 153 154 155 1…" at bounding box center [266, 187] width 436 height 232
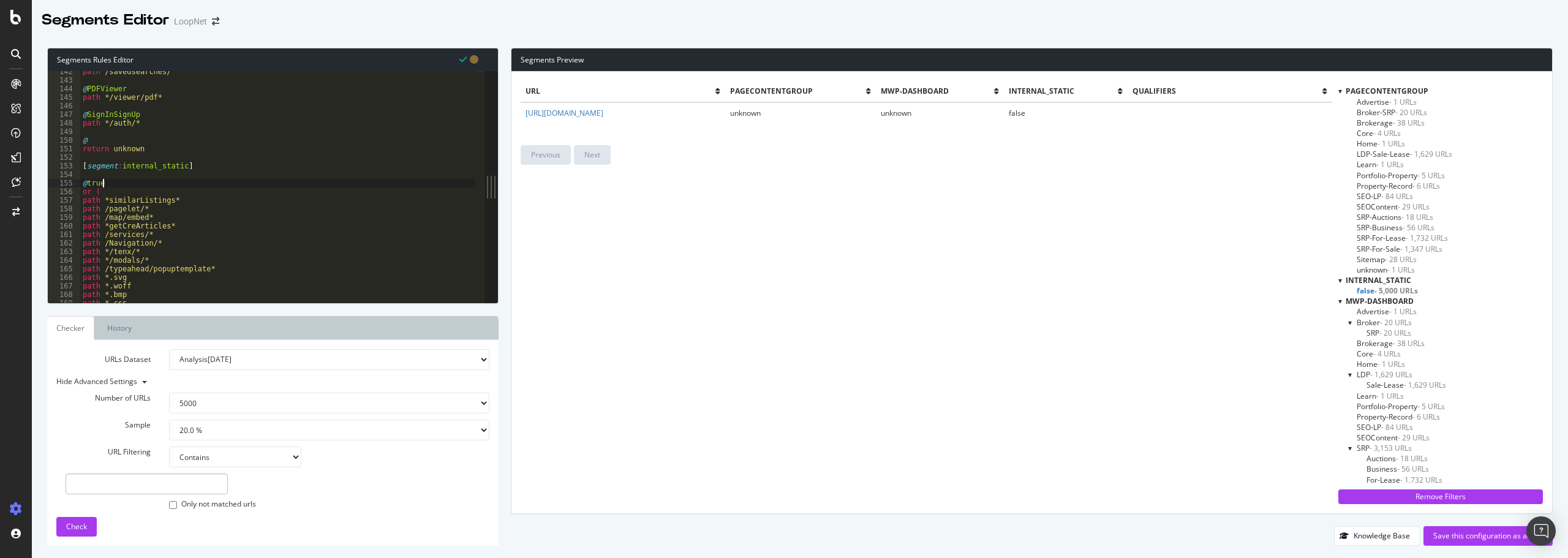
click at [317, 185] on div "path /savedsearches/ @ PDFViewer path */viewer/pdf* @ SignInSignUp path */auth/…" at bounding box center [277, 192] width 395 height 249
type textarea "@true"
type input "internal"
click at [324, 216] on div "path /savedsearches/ @ PDFViewer path */viewer/pdf* @ SignInSignUp path */auth/…" at bounding box center [277, 192] width 395 height 249
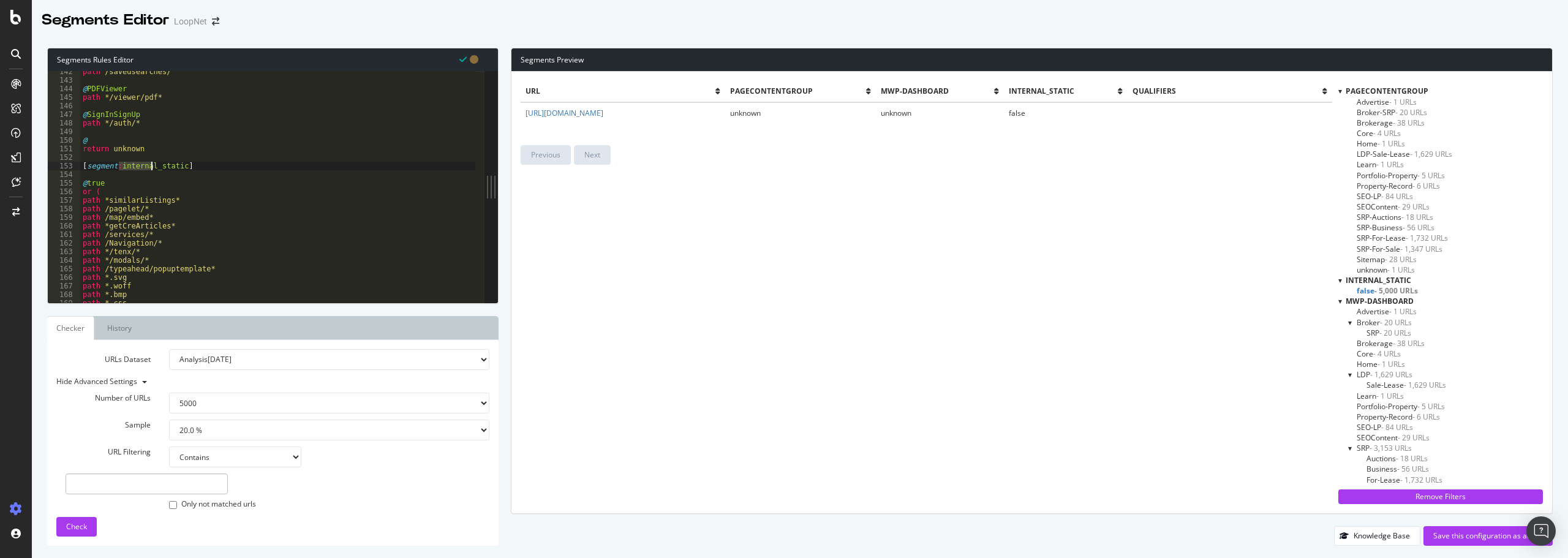
type textarea "path /map/embed*"
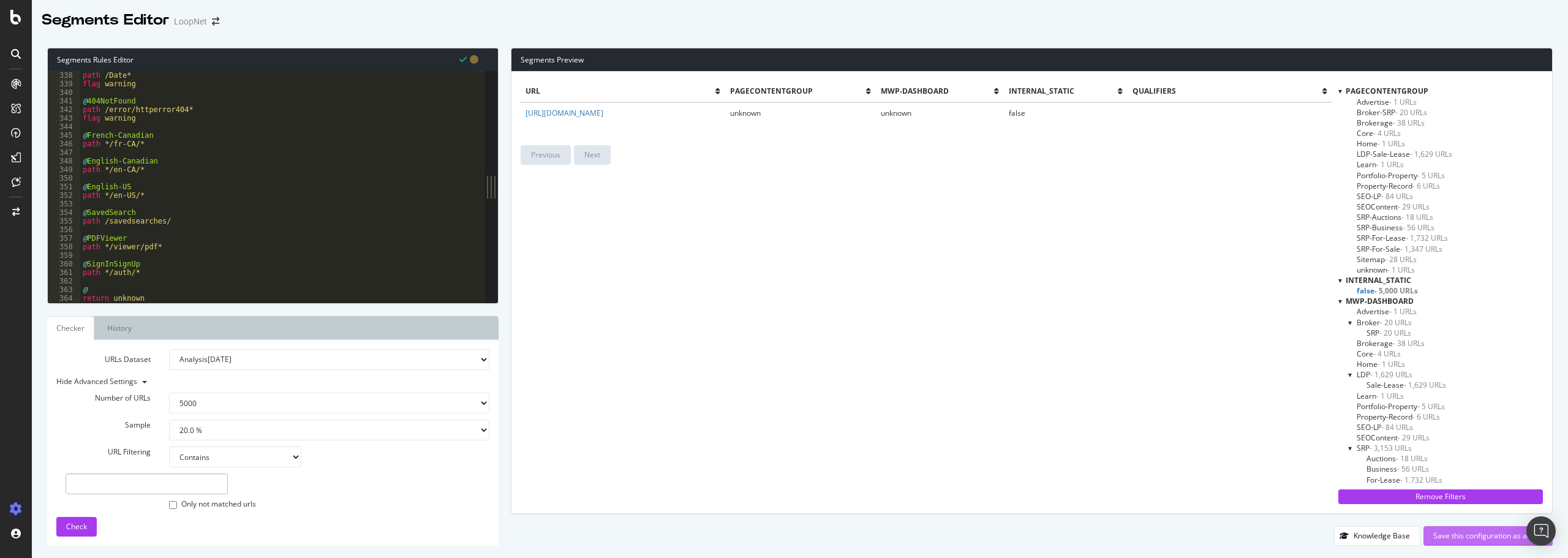
click at [1489, 535] on div "Save this configuration as active" at bounding box center [1488, 536] width 109 height 10
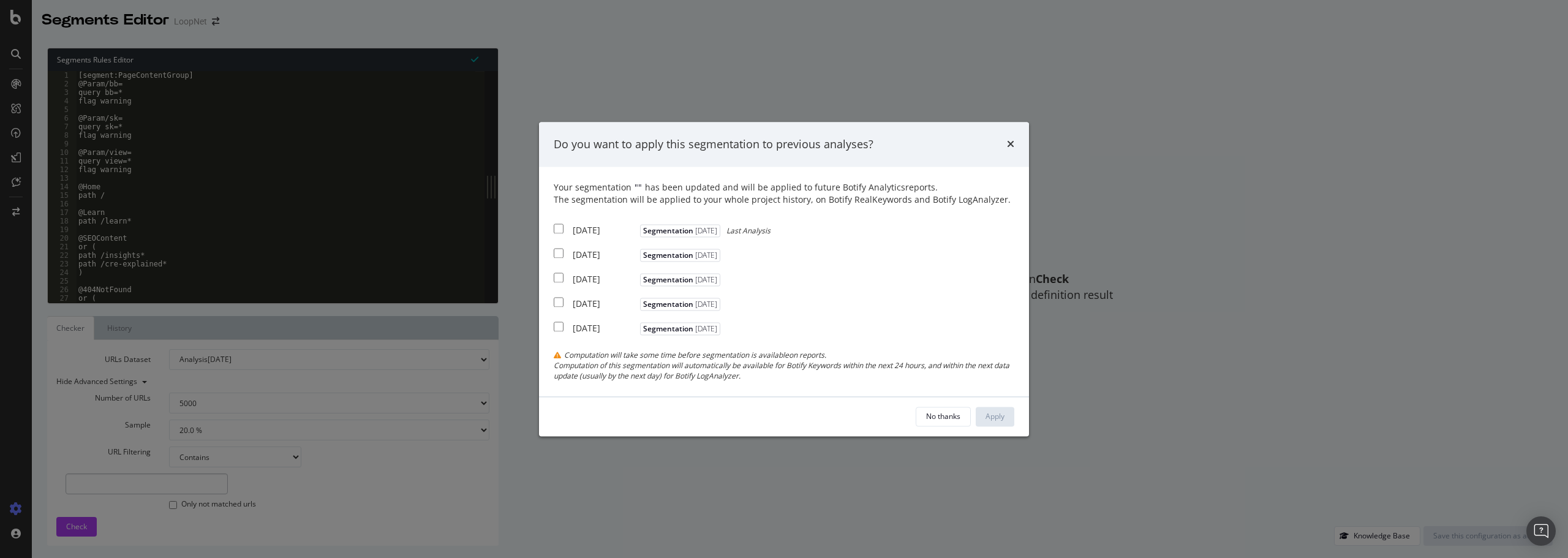
click at [557, 229] on input "modal" at bounding box center [558, 228] width 10 height 10
checkbox input "true"
click at [559, 254] on input "modal" at bounding box center [558, 253] width 10 height 10
checkbox input "true"
click at [557, 276] on input "modal" at bounding box center [558, 277] width 10 height 10
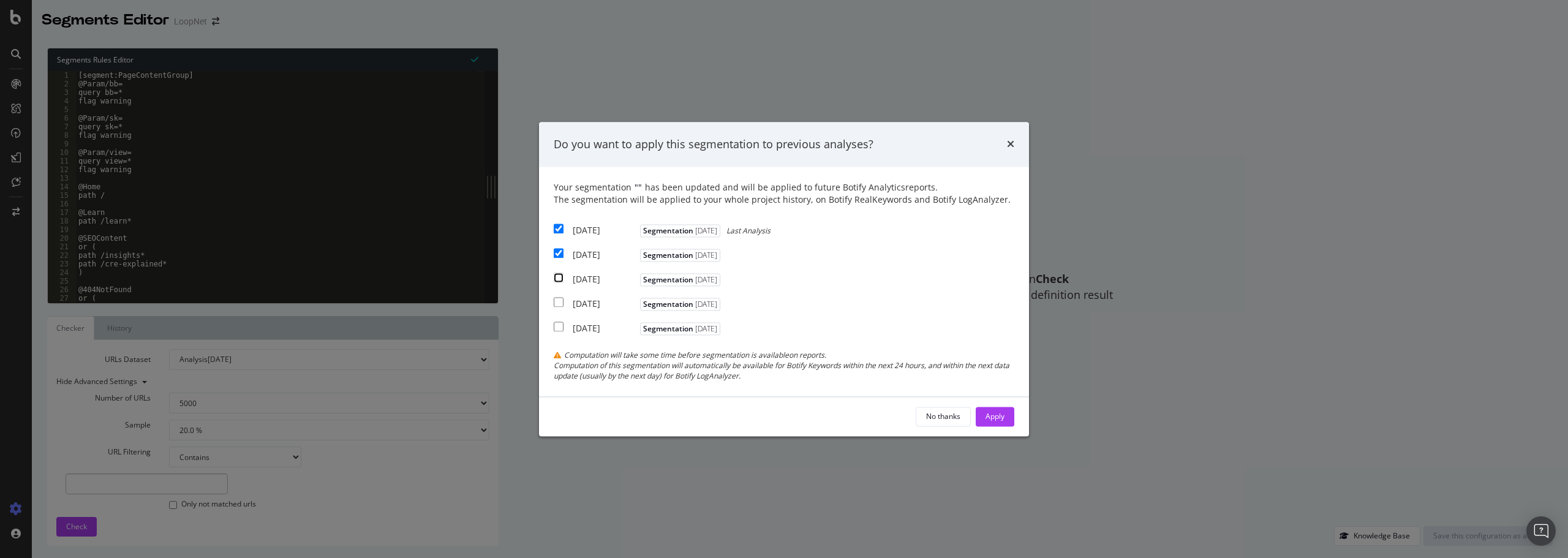
checkbox input "true"
click at [995, 412] on div "Apply" at bounding box center [995, 416] width 19 height 10
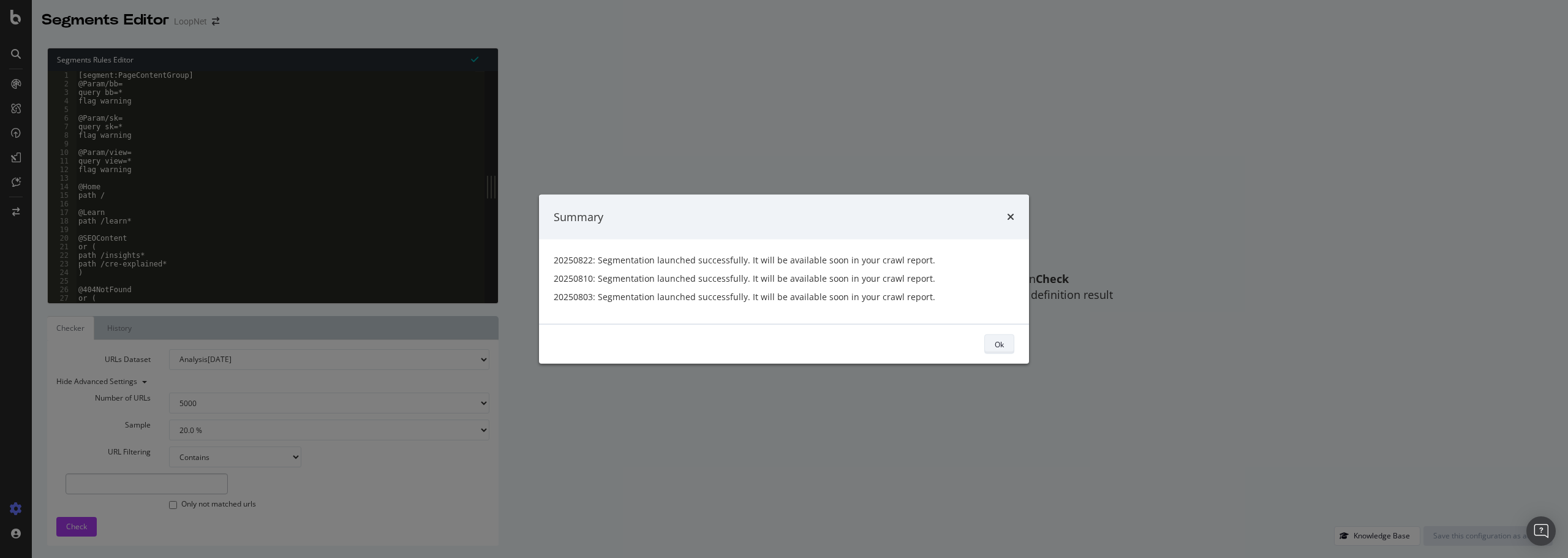
click at [996, 340] on div "Ok" at bounding box center [999, 344] width 9 height 10
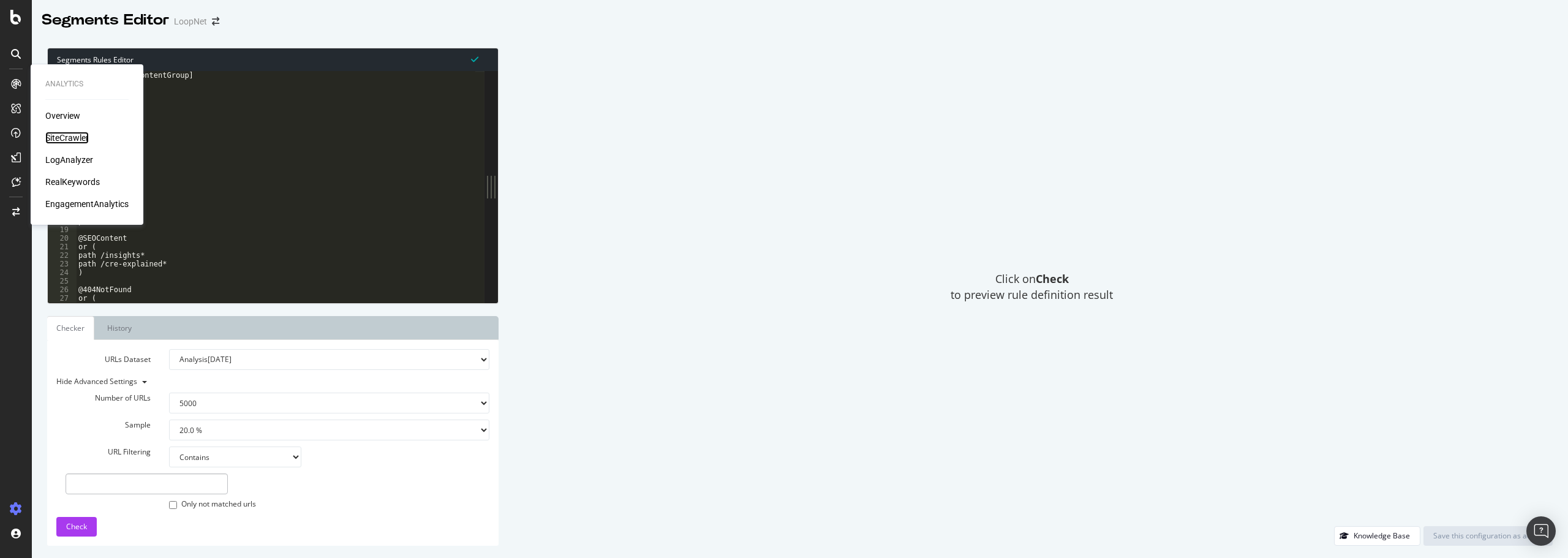
click at [70, 139] on div "SiteCrawler" at bounding box center [67, 137] width 43 height 12
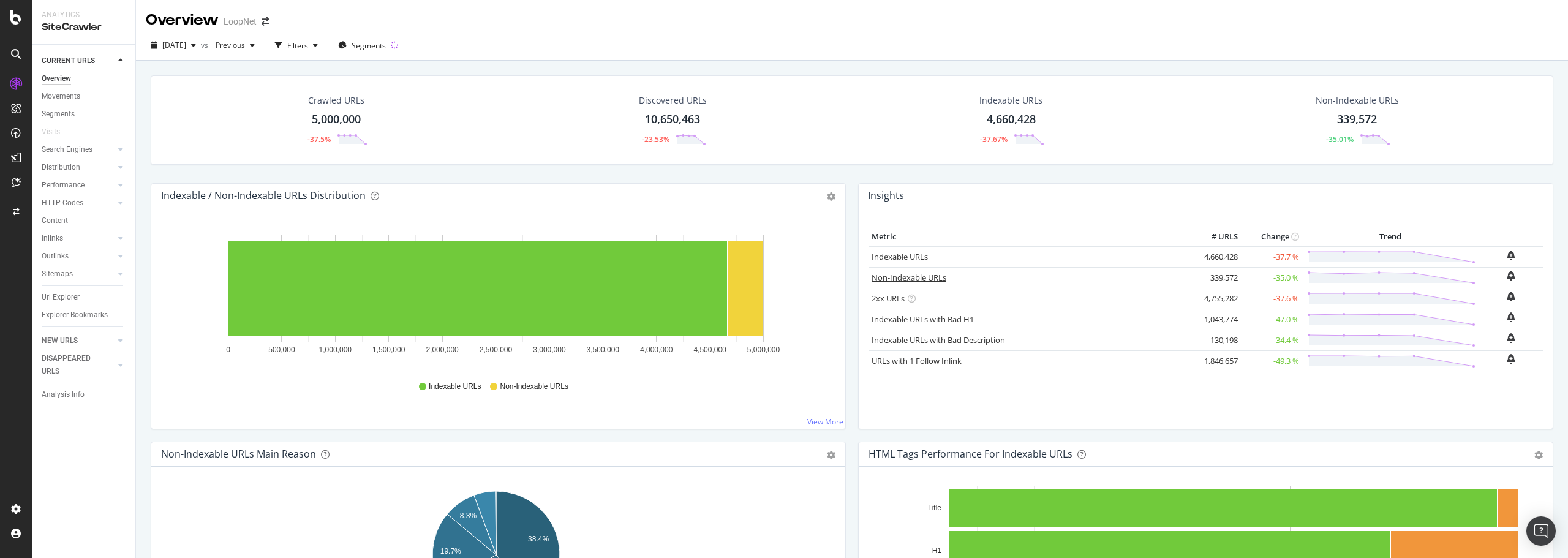
click at [906, 276] on link "Non-Indexable URLs" at bounding box center [908, 277] width 74 height 11
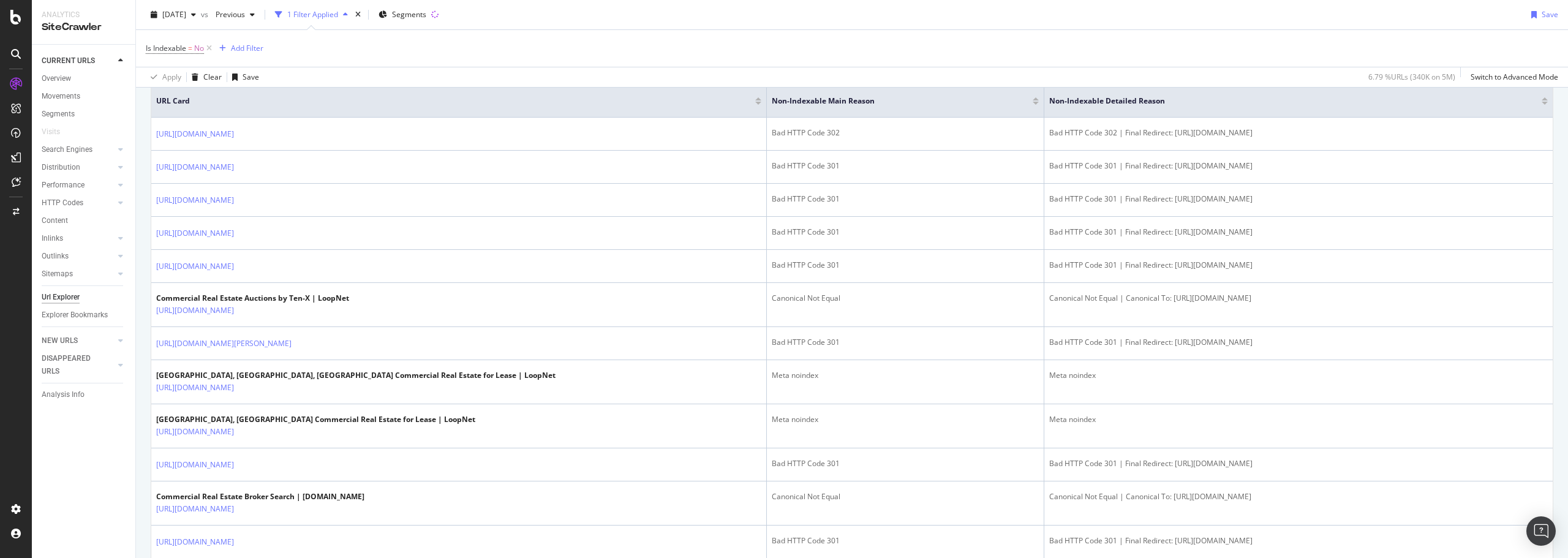
scroll to position [306, 0]
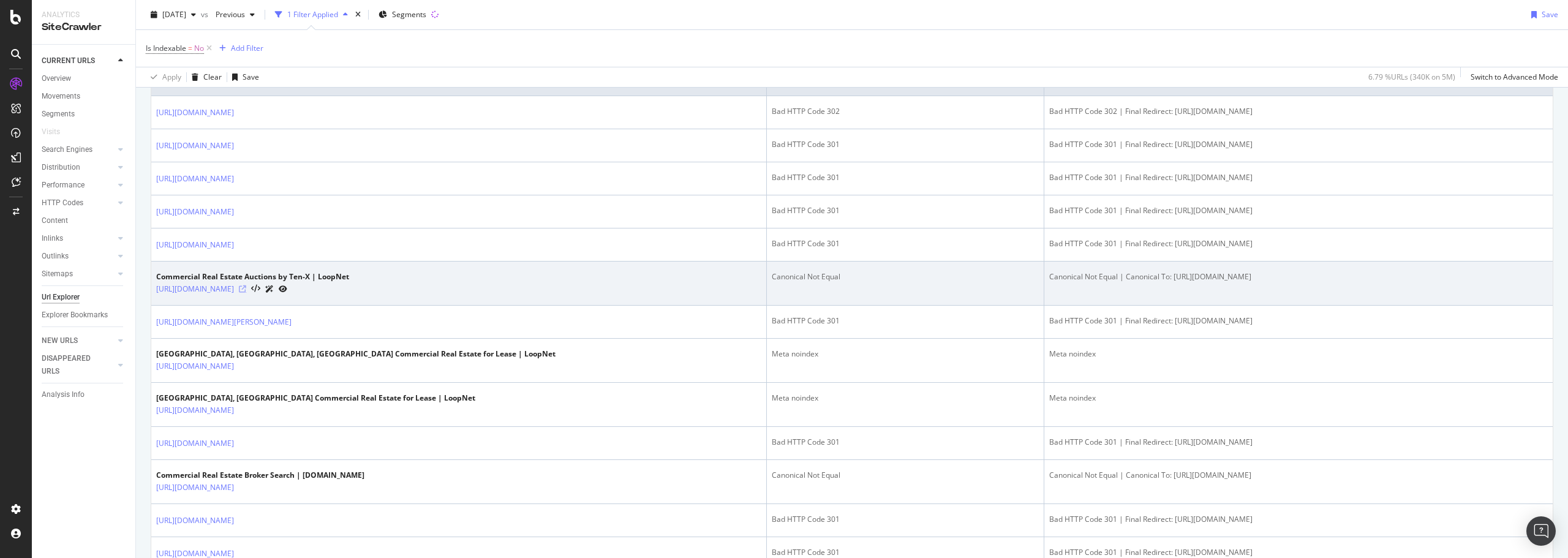
click at [246, 288] on icon at bounding box center [242, 289] width 8 height 8
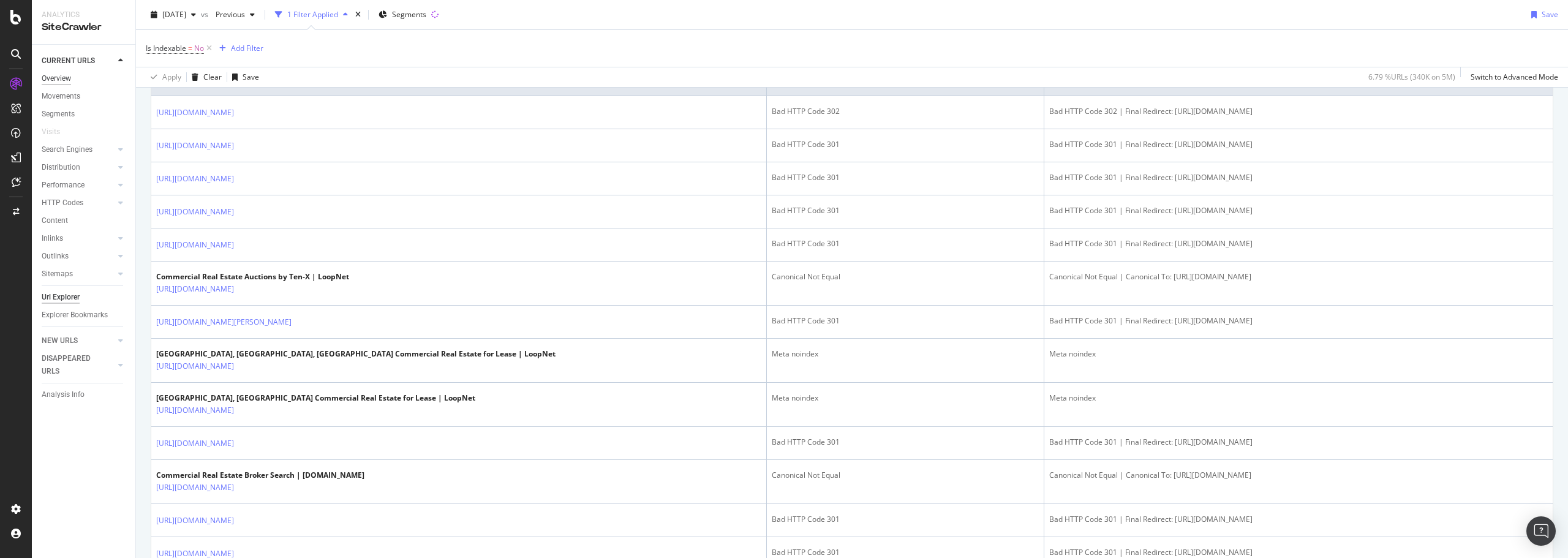
click at [69, 76] on div "Overview" at bounding box center [56, 79] width 29 height 13
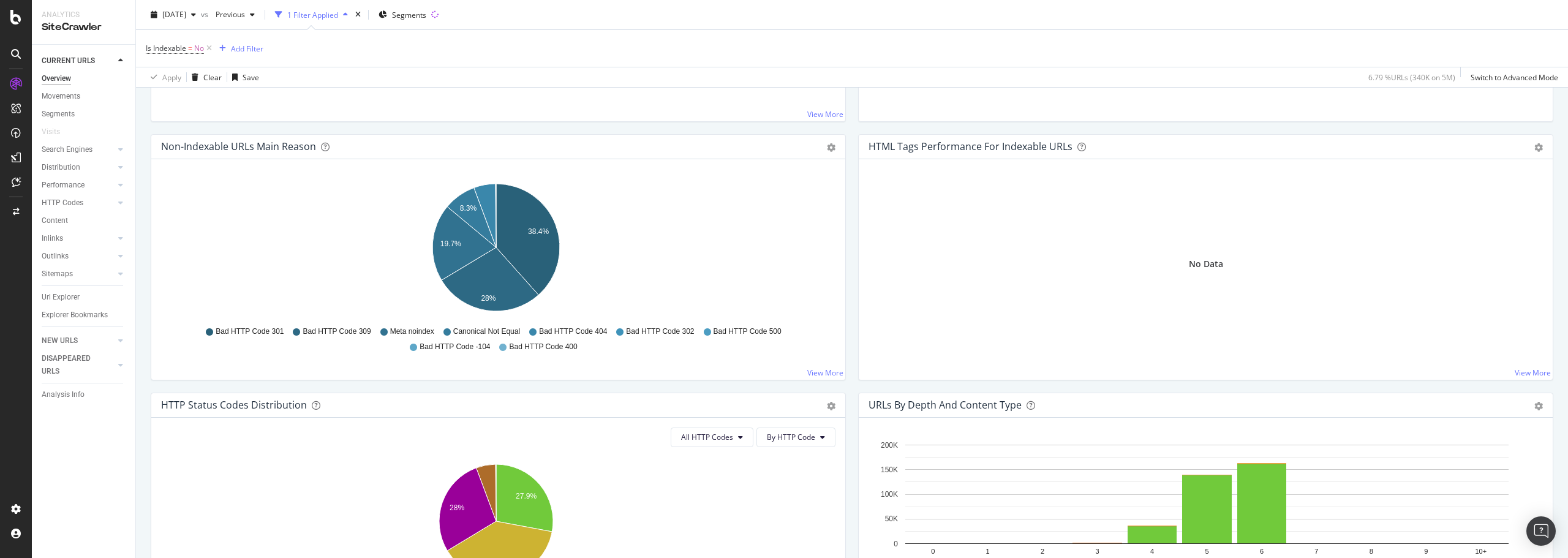
scroll to position [368, 0]
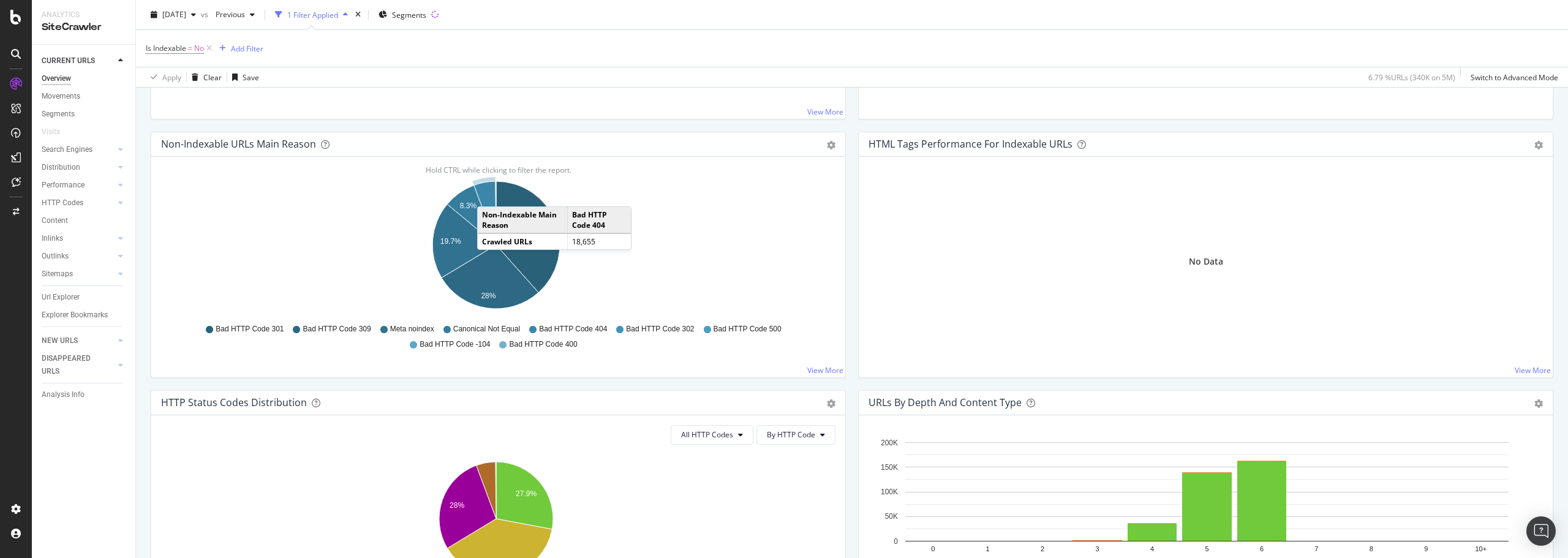
click at [489, 194] on icon "A chart." at bounding box center [485, 213] width 22 height 64
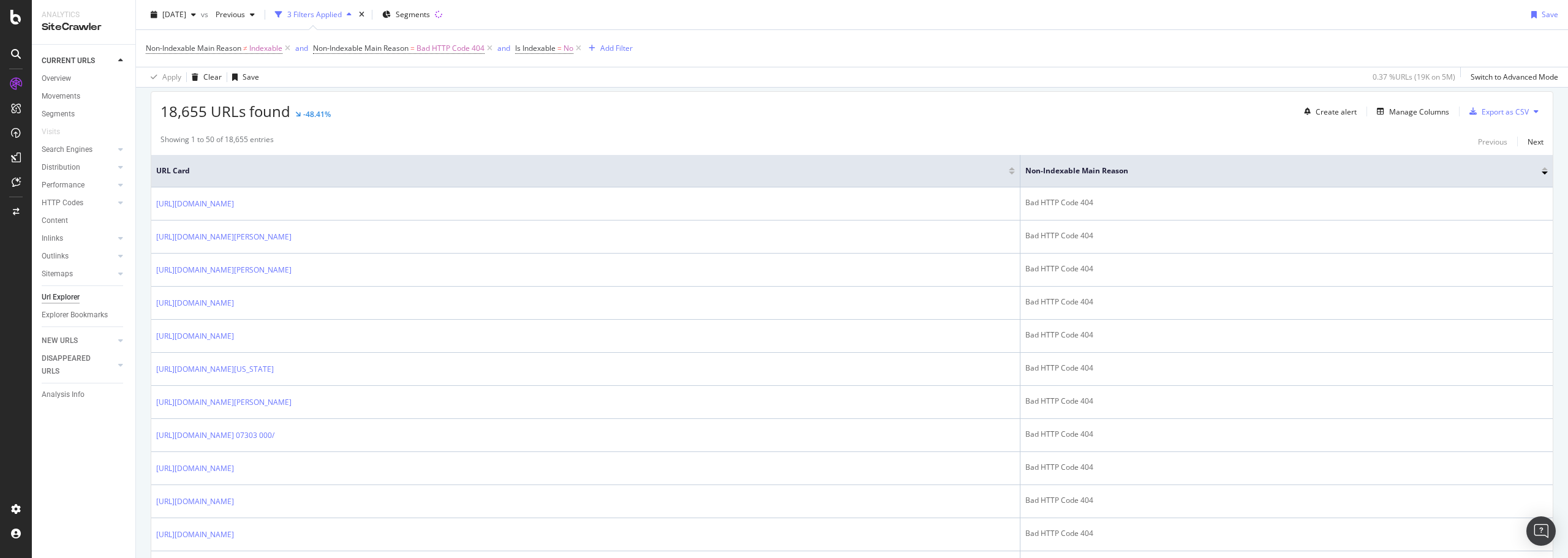
scroll to position [245, 0]
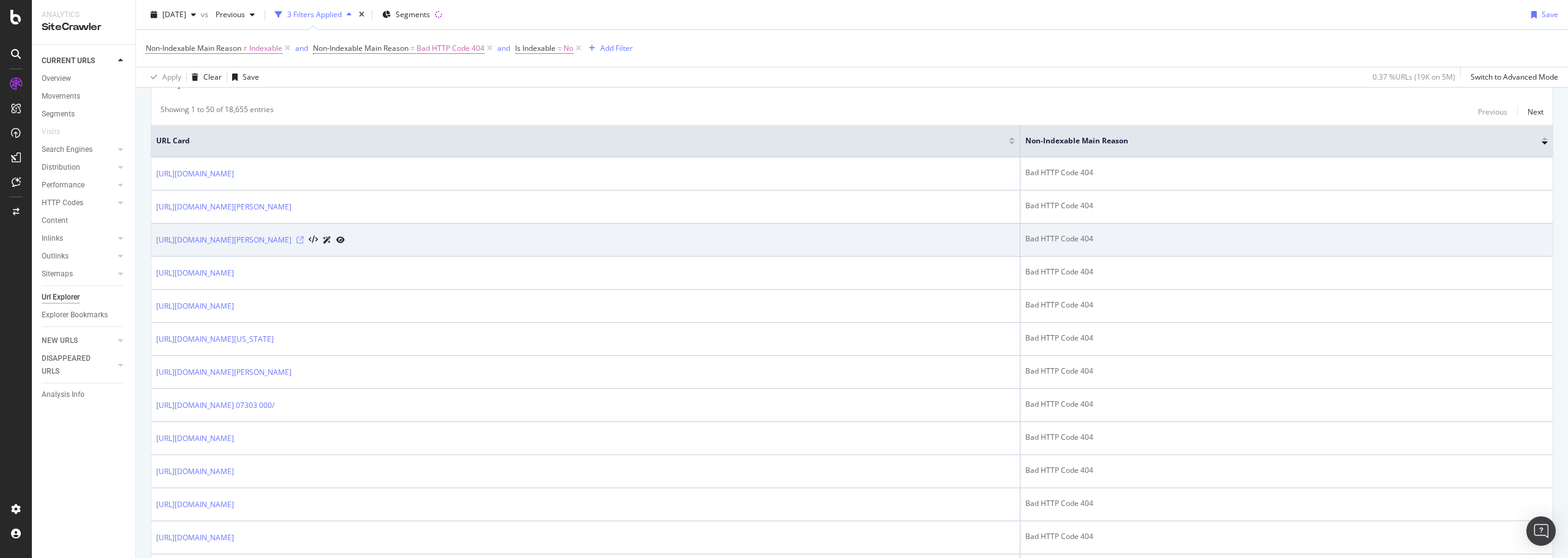
click at [304, 241] on icon at bounding box center [300, 241] width 8 height 8
click at [291, 240] on link "https://www.loopnet.com/search/commercial-real-estate/akers-ky/for-sale/" at bounding box center [223, 240] width 135 height 12
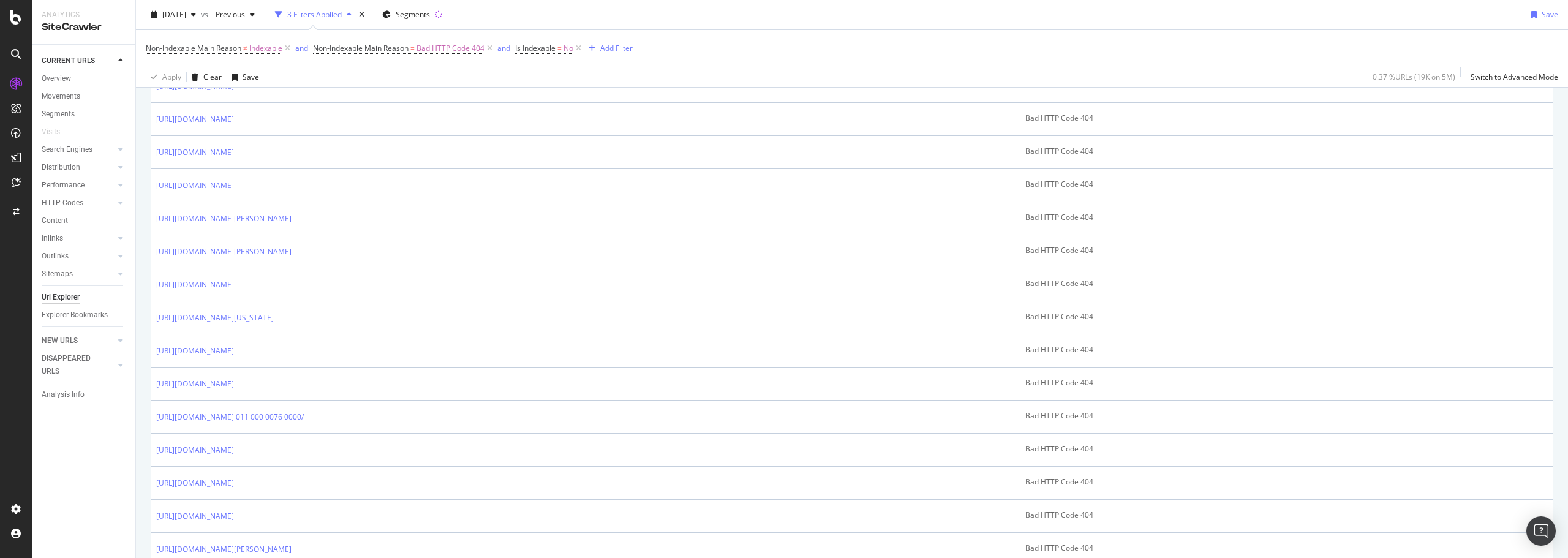
scroll to position [858, 0]
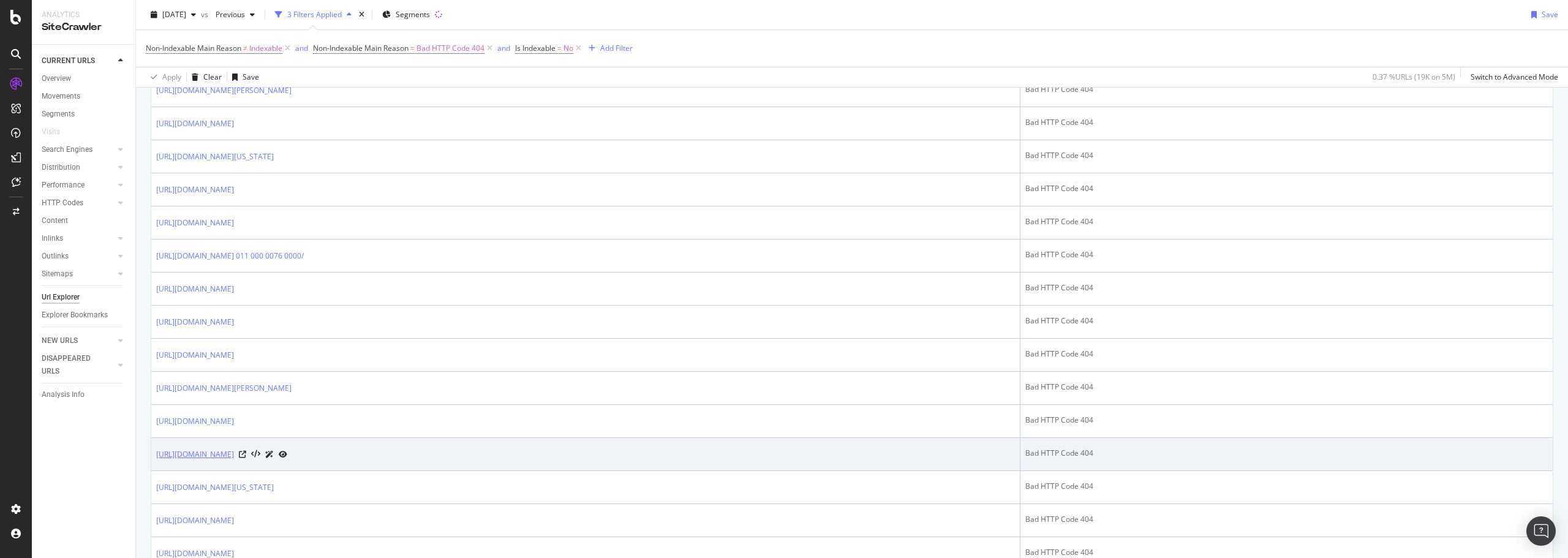
click at [234, 454] on link "[URL][DOMAIN_NAME]" at bounding box center [195, 454] width 78 height 12
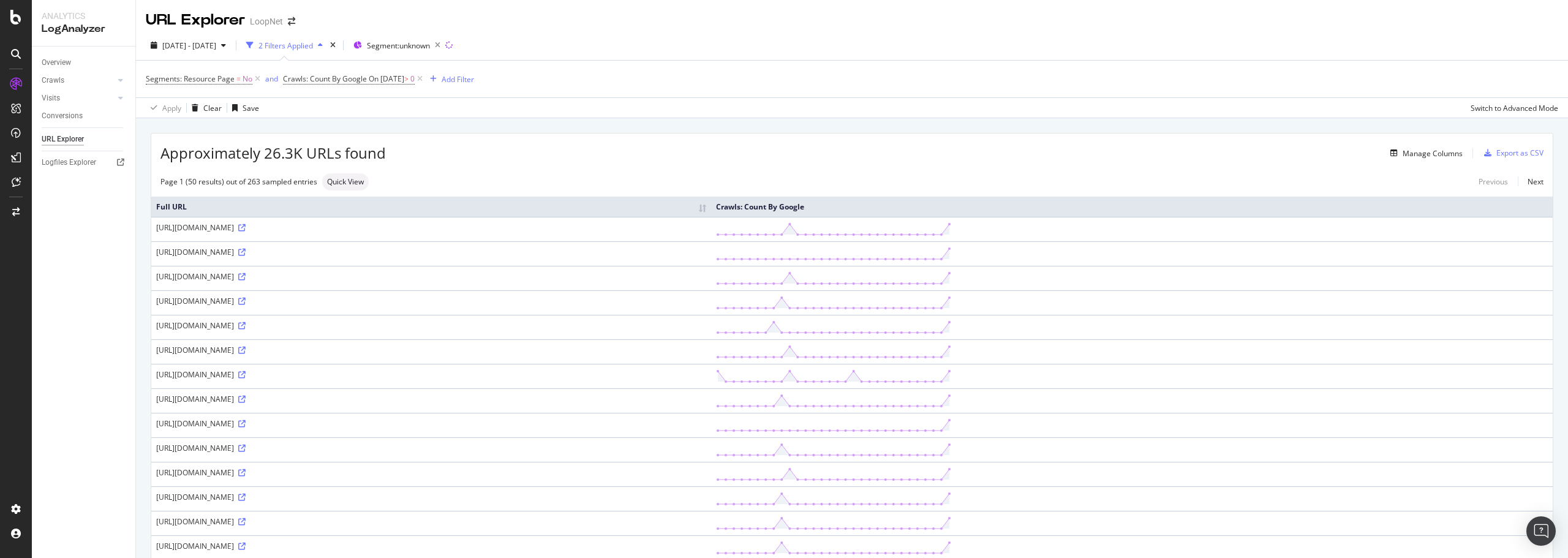
scroll to position [14, 0]
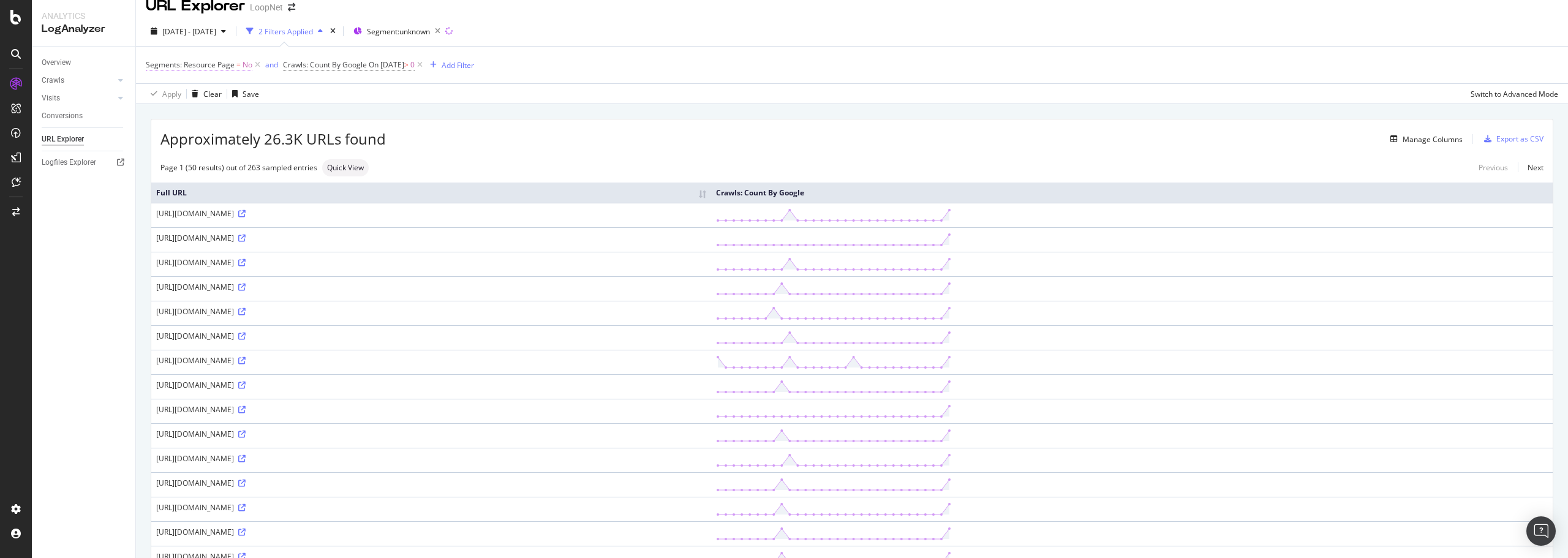
click at [197, 63] on span "Segments: Resource Page" at bounding box center [190, 64] width 89 height 10
click at [166, 90] on span "No" at bounding box center [161, 94] width 10 height 10
click at [186, 132] on div "No" at bounding box center [225, 134] width 131 height 16
click at [158, 91] on span "No" at bounding box center [161, 94] width 10 height 10
click at [172, 115] on span "Yes" at bounding box center [168, 119] width 12 height 10
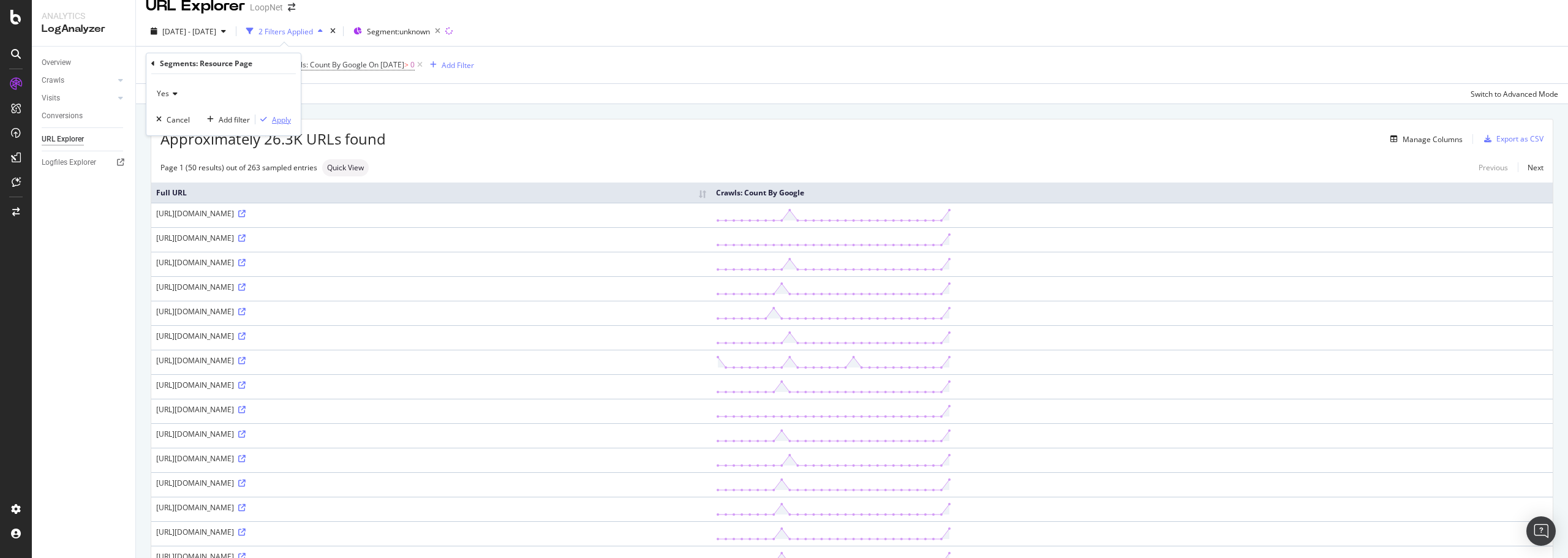
click at [275, 121] on div "Apply" at bounding box center [281, 120] width 19 height 10
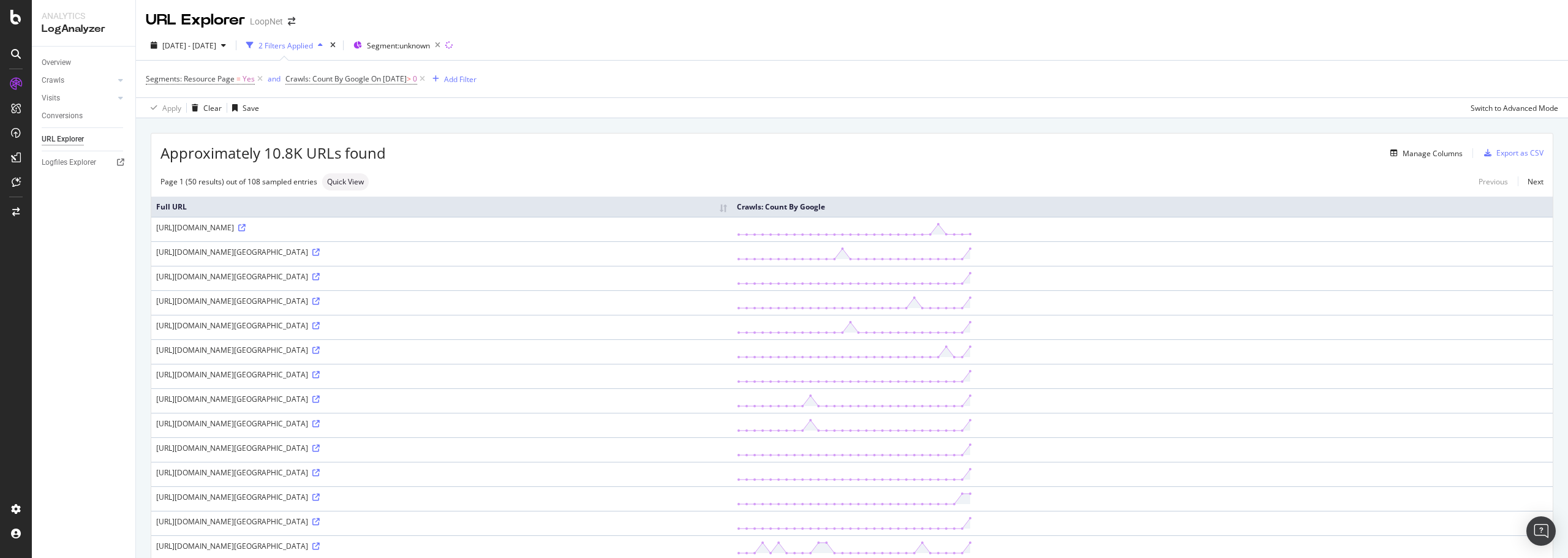
drag, startPoint x: 883, startPoint y: 481, endPoint x: 874, endPoint y: 289, distance: 192.2
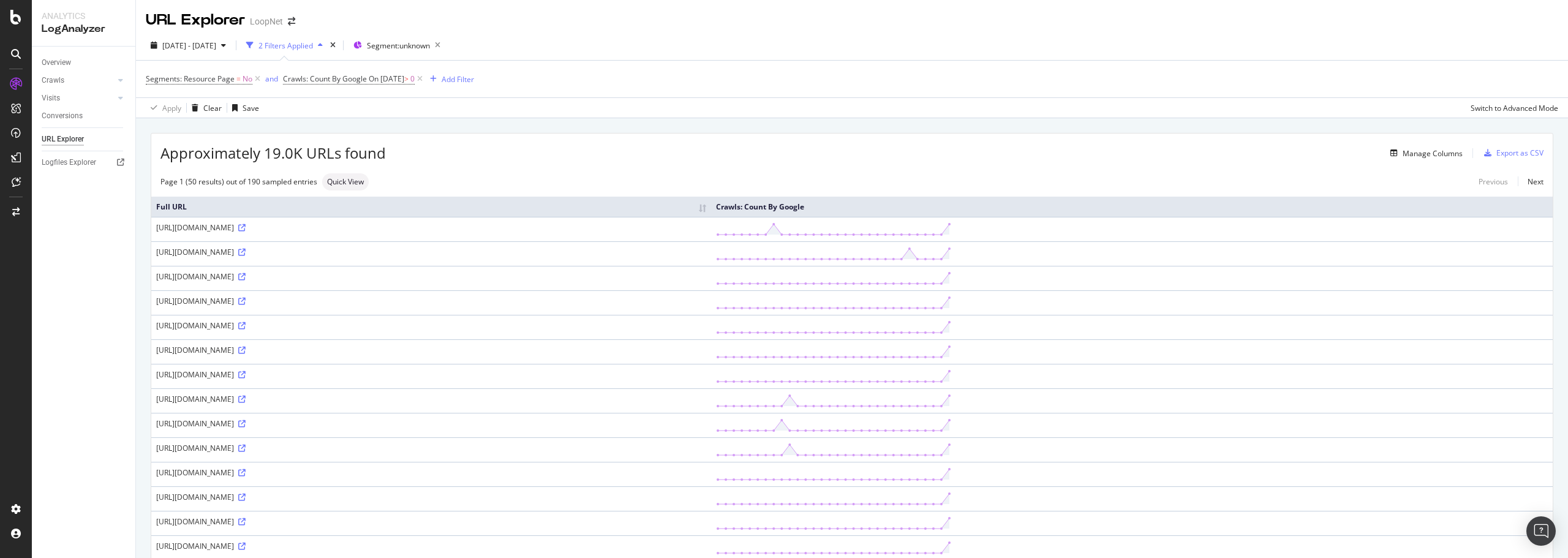
drag, startPoint x: 359, startPoint y: 227, endPoint x: 373, endPoint y: 226, distance: 14.0
click at [373, 226] on div "[URL][DOMAIN_NAME]" at bounding box center [431, 227] width 550 height 10
copy div "gclid"
click at [468, 78] on div "Add Filter" at bounding box center [457, 79] width 32 height 10
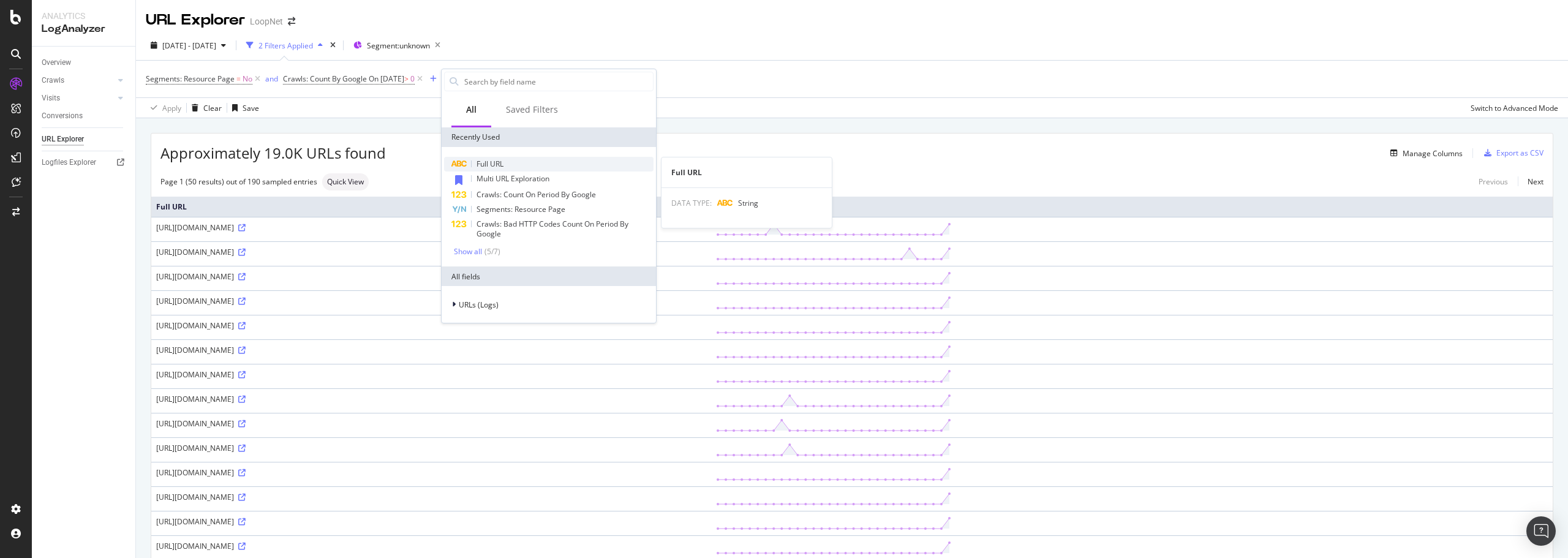
click at [492, 163] on span "Full URL" at bounding box center [490, 164] width 27 height 10
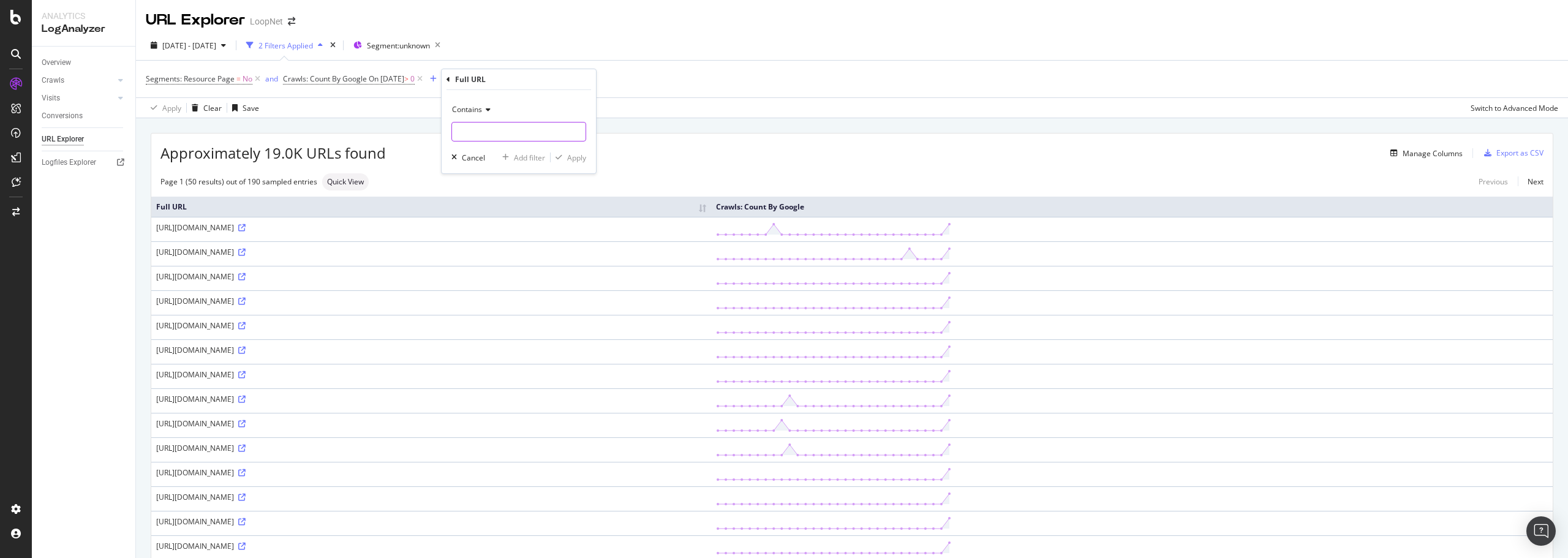
click at [485, 134] on input "text" at bounding box center [518, 132] width 134 height 20
paste input "/getCreArticles?*"
type input "/getCreArticles?*"
click at [575, 159] on div "Apply" at bounding box center [576, 158] width 19 height 10
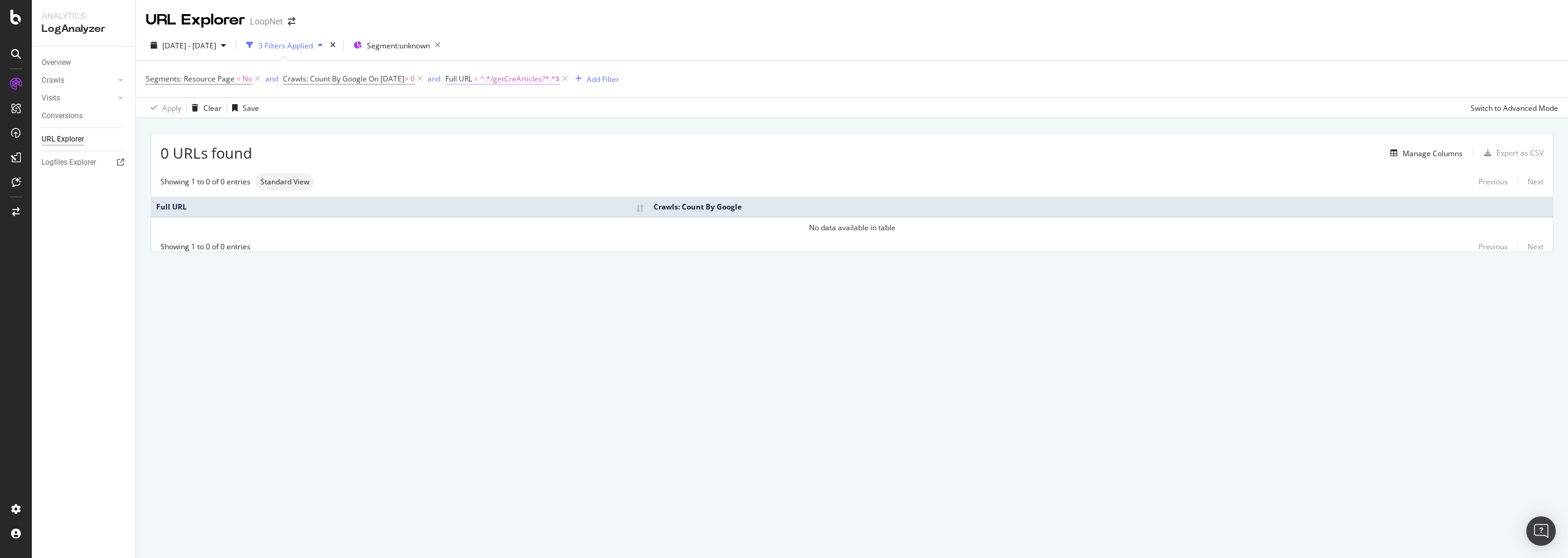
click at [535, 76] on span "^.*/getCreArticles?*.*$" at bounding box center [520, 79] width 80 height 17
click at [480, 130] on input "/getCreArticles?*" at bounding box center [531, 130] width 116 height 20
click at [482, 129] on input "/getCreArticles?*" at bounding box center [531, 130] width 116 height 20
click at [555, 128] on input "getCreArticles?*" at bounding box center [531, 130] width 116 height 20
type input "getCreArticles?"
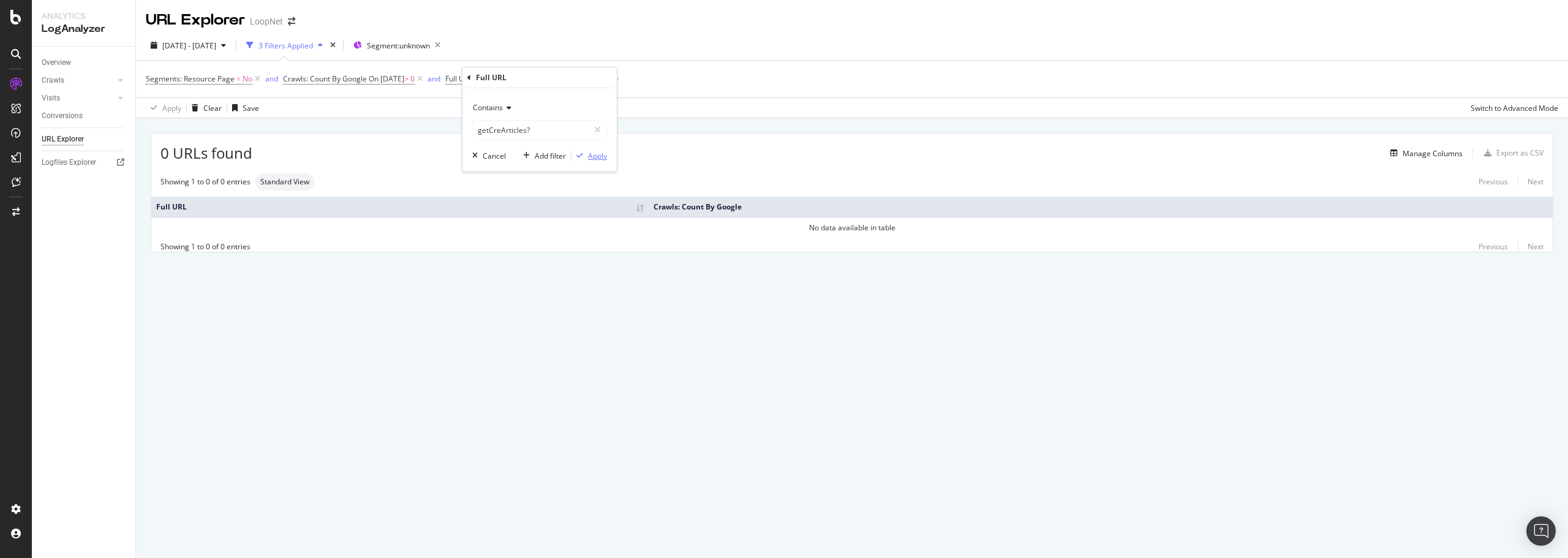
click at [594, 155] on div "Apply" at bounding box center [597, 156] width 19 height 10
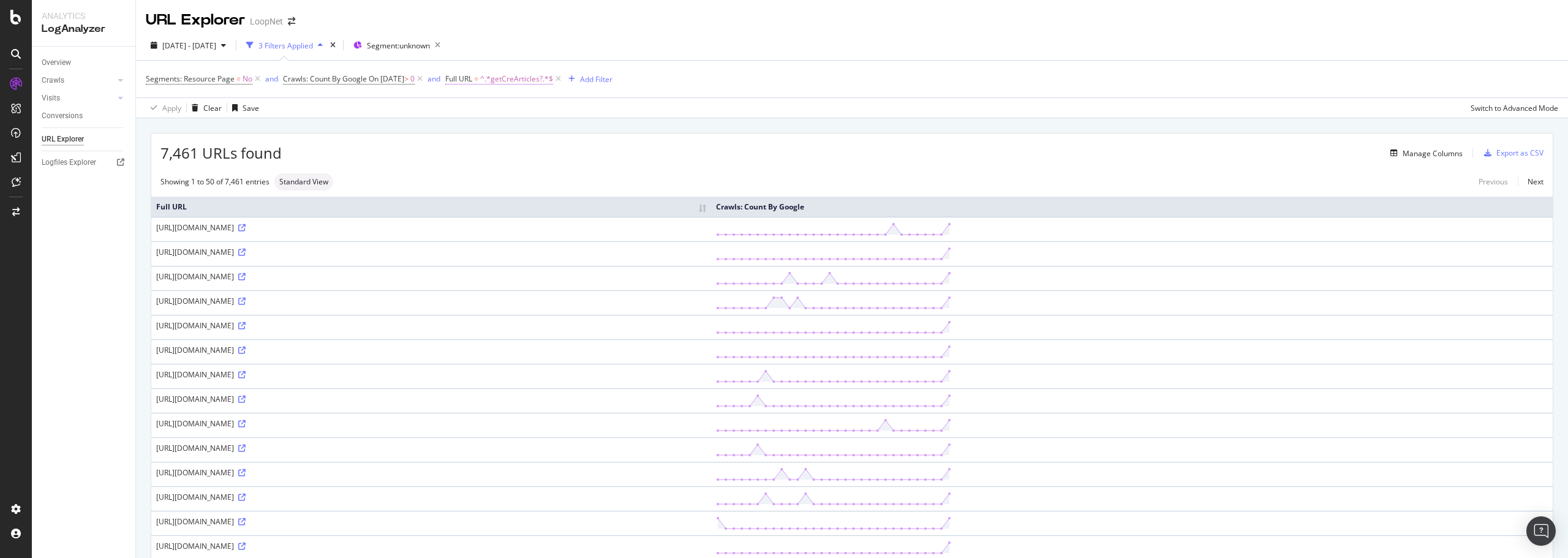
click at [518, 80] on span "^.*getCreArticles?.*$" at bounding box center [517, 79] width 73 height 17
click at [476, 131] on input "getCreArticles?" at bounding box center [531, 130] width 116 height 20
type input "/getCreArticles?"
click at [599, 153] on div "Apply" at bounding box center [597, 156] width 19 height 10
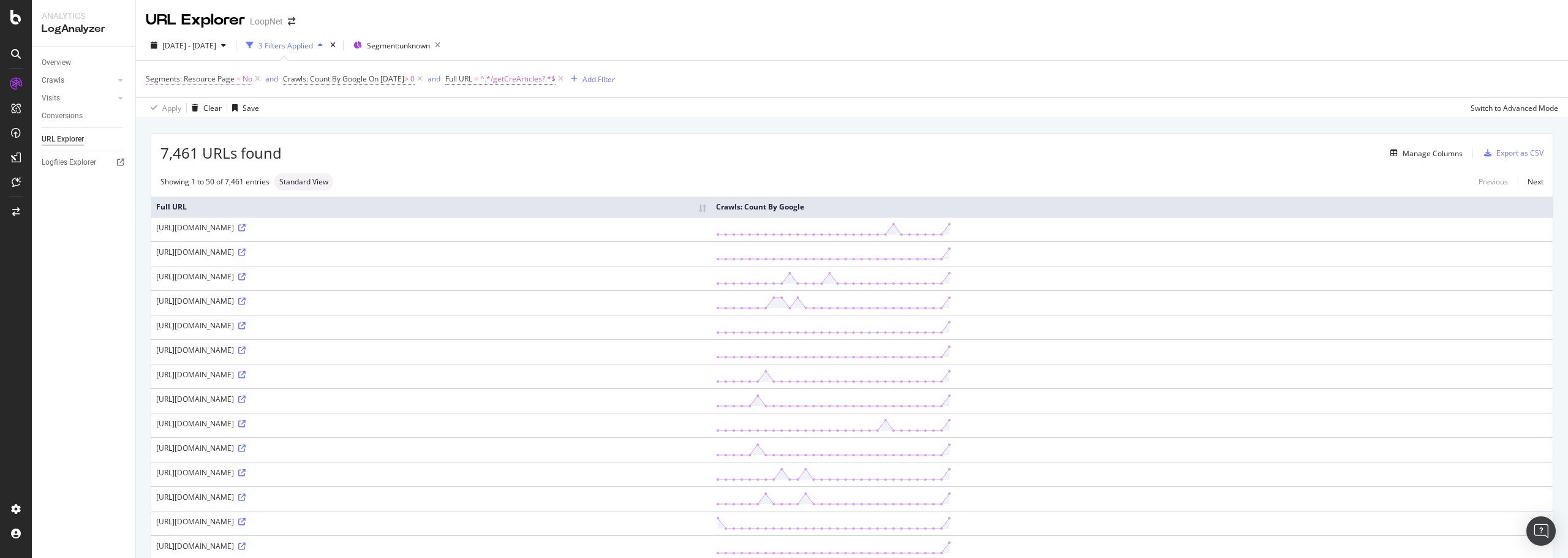
click at [231, 79] on span "Segments: Resource Page" at bounding box center [190, 79] width 89 height 10
click at [170, 107] on icon at bounding box center [170, 108] width 8 height 8
click at [175, 134] on div "Yes" at bounding box center [225, 132] width 131 height 16
click at [289, 136] on div "Apply" at bounding box center [281, 134] width 19 height 10
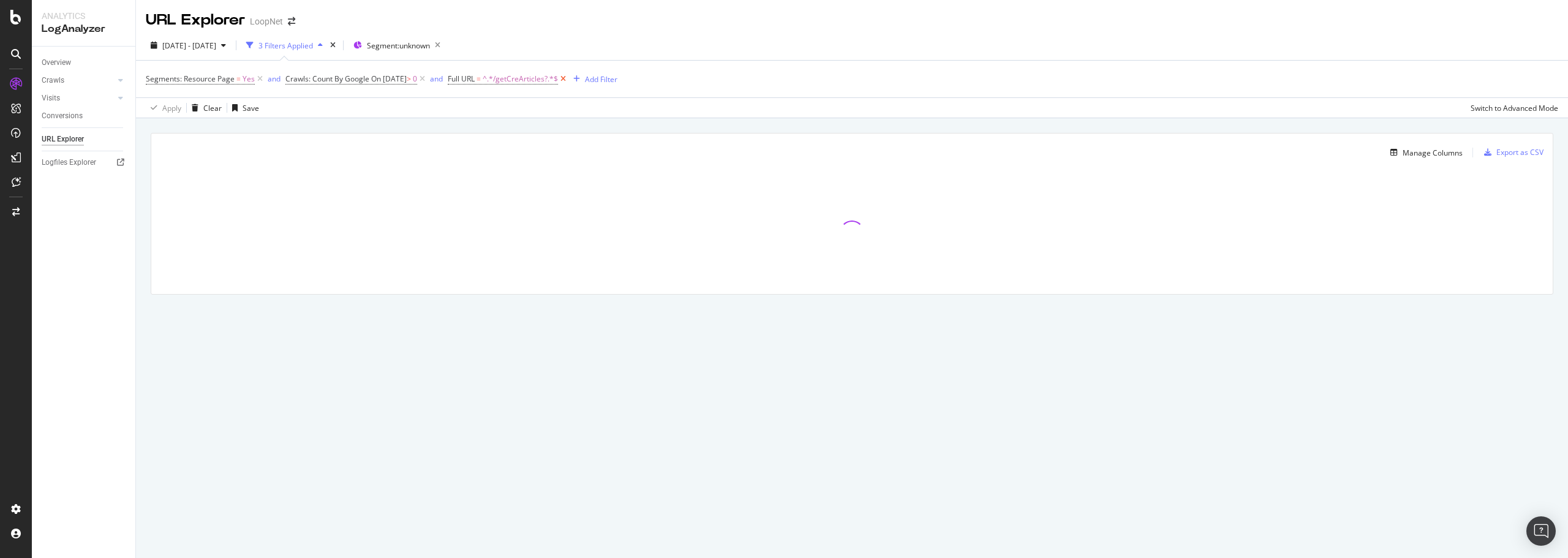
click at [568, 78] on icon at bounding box center [563, 79] width 10 height 12
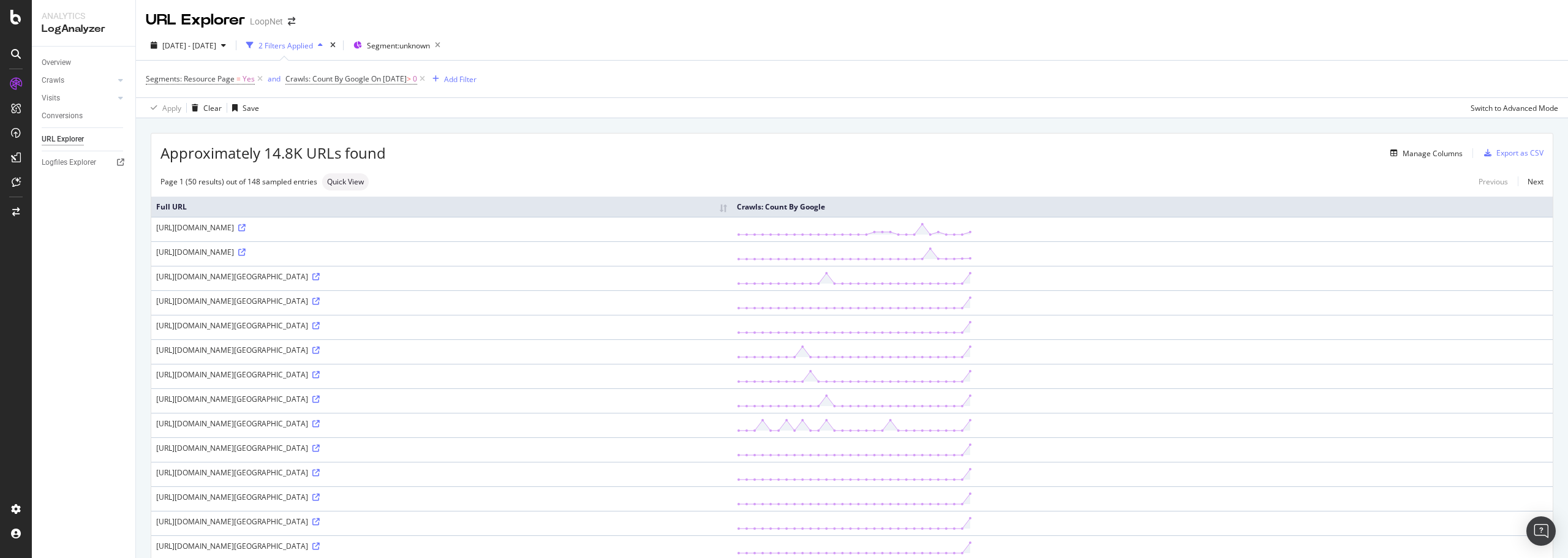
drag, startPoint x: 746, startPoint y: 435, endPoint x: 746, endPoint y: 251, distance: 184.0
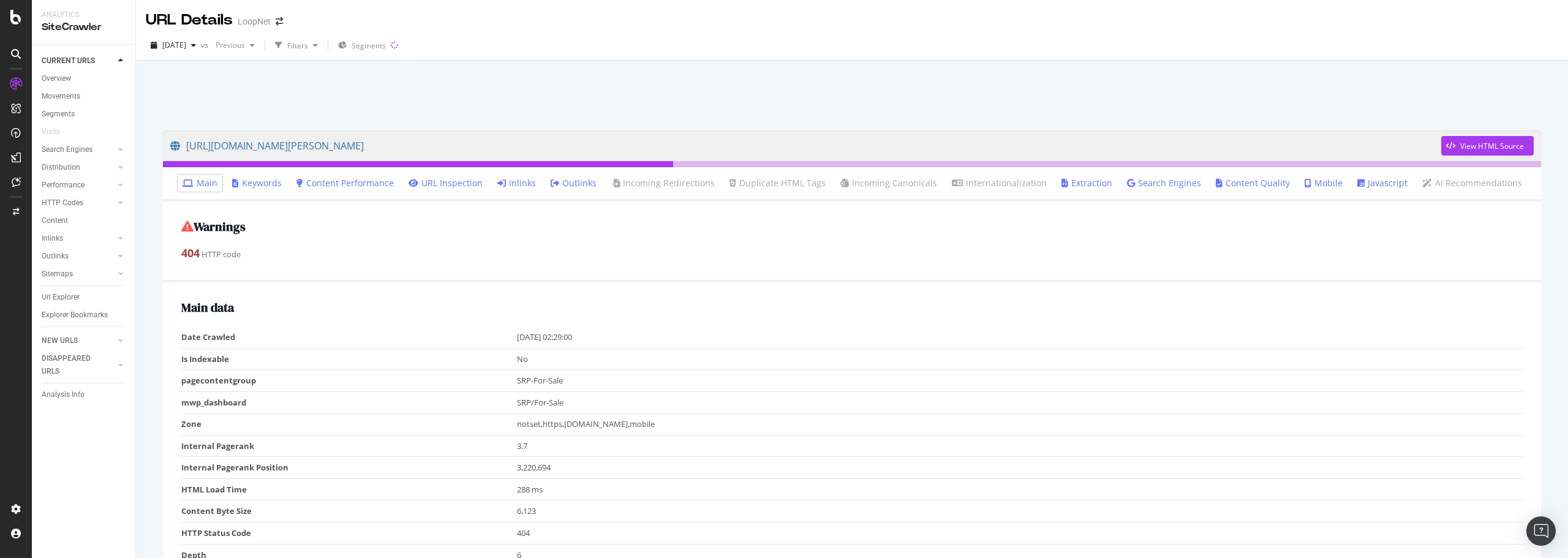
click at [518, 183] on link "Inlinks" at bounding box center [517, 183] width 39 height 12
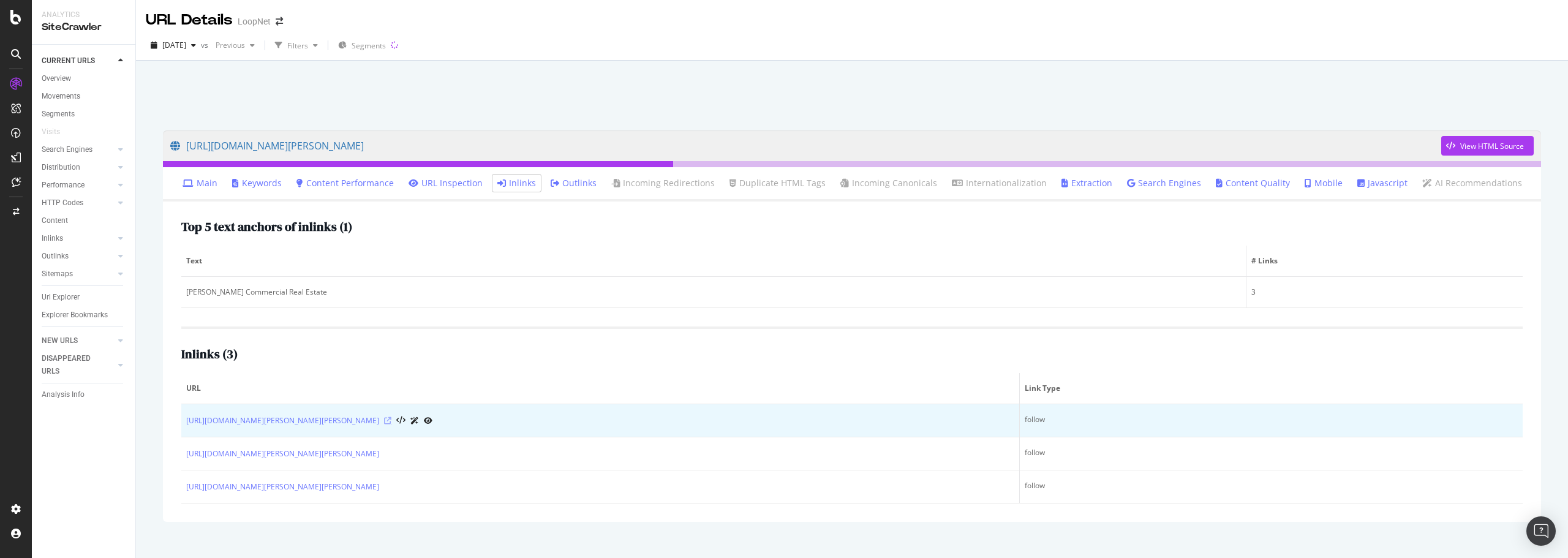
click at [391, 418] on icon at bounding box center [388, 421] width 8 height 8
